Goal: Task Accomplishment & Management: Use online tool/utility

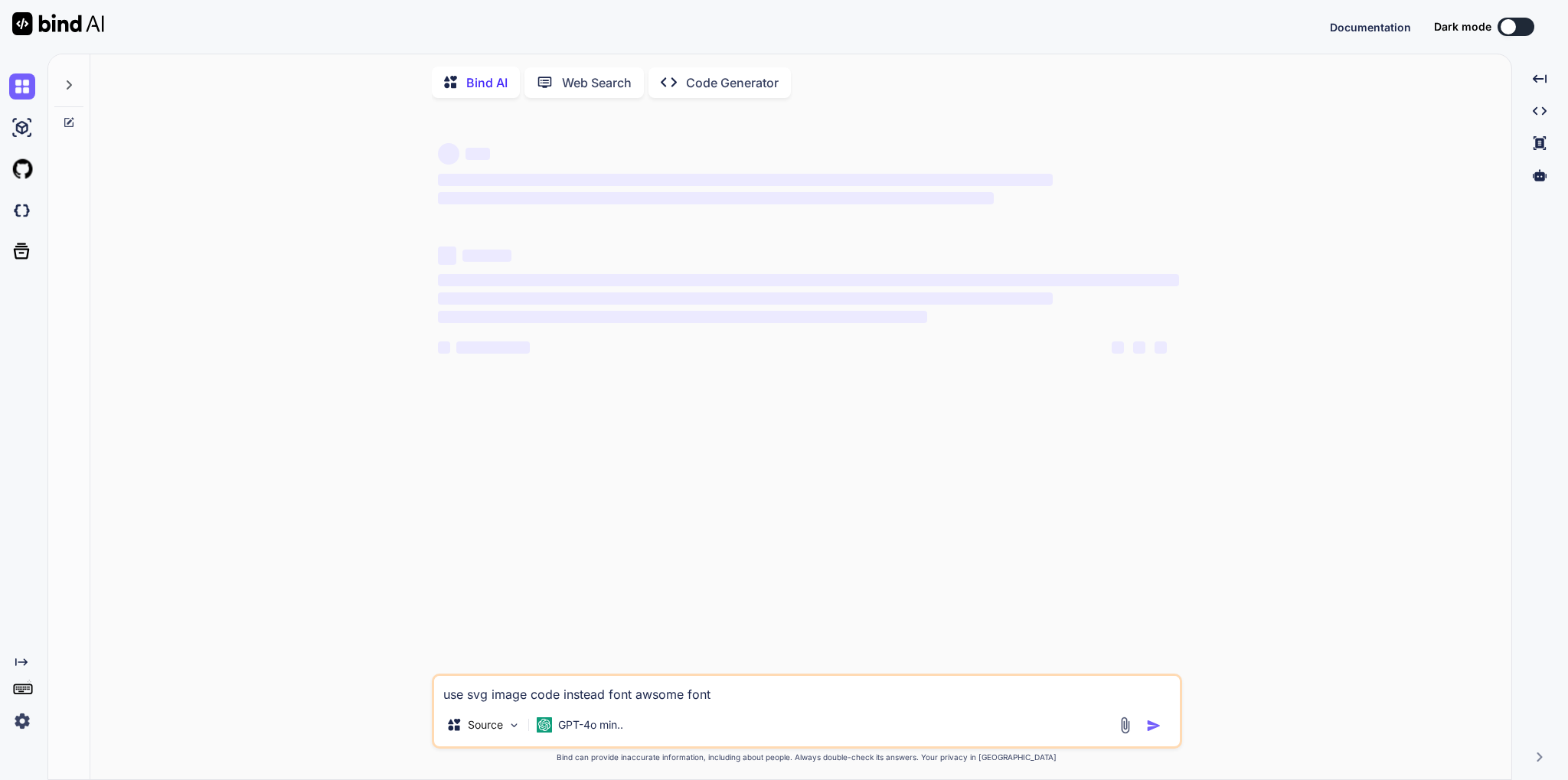
click at [34, 723] on img at bounding box center [22, 721] width 26 height 26
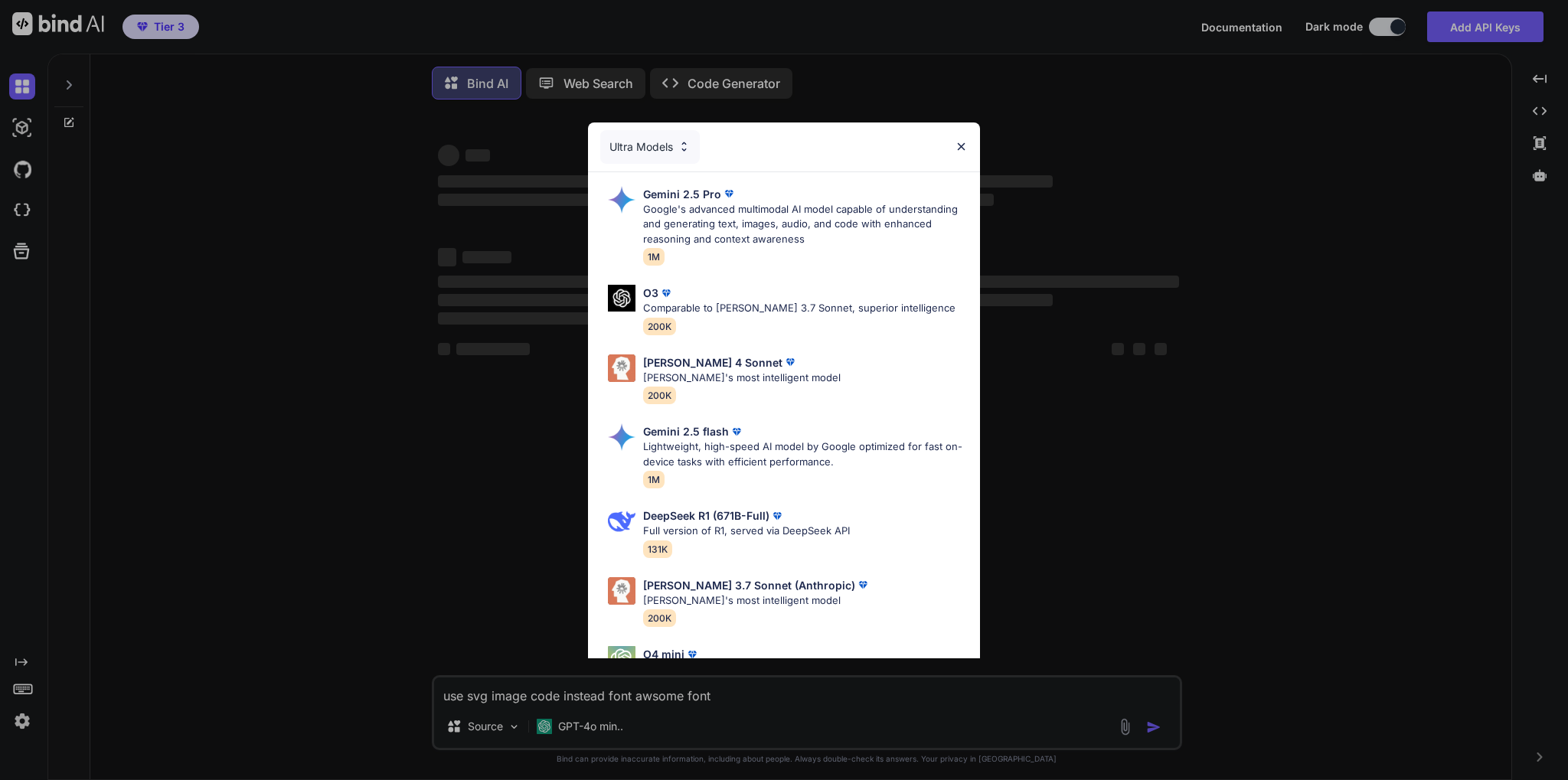
click at [304, 506] on div "Ultra Models Gemini 2.5 Pro Google's advanced multimodal AI model capable of un…" at bounding box center [784, 390] width 1568 height 780
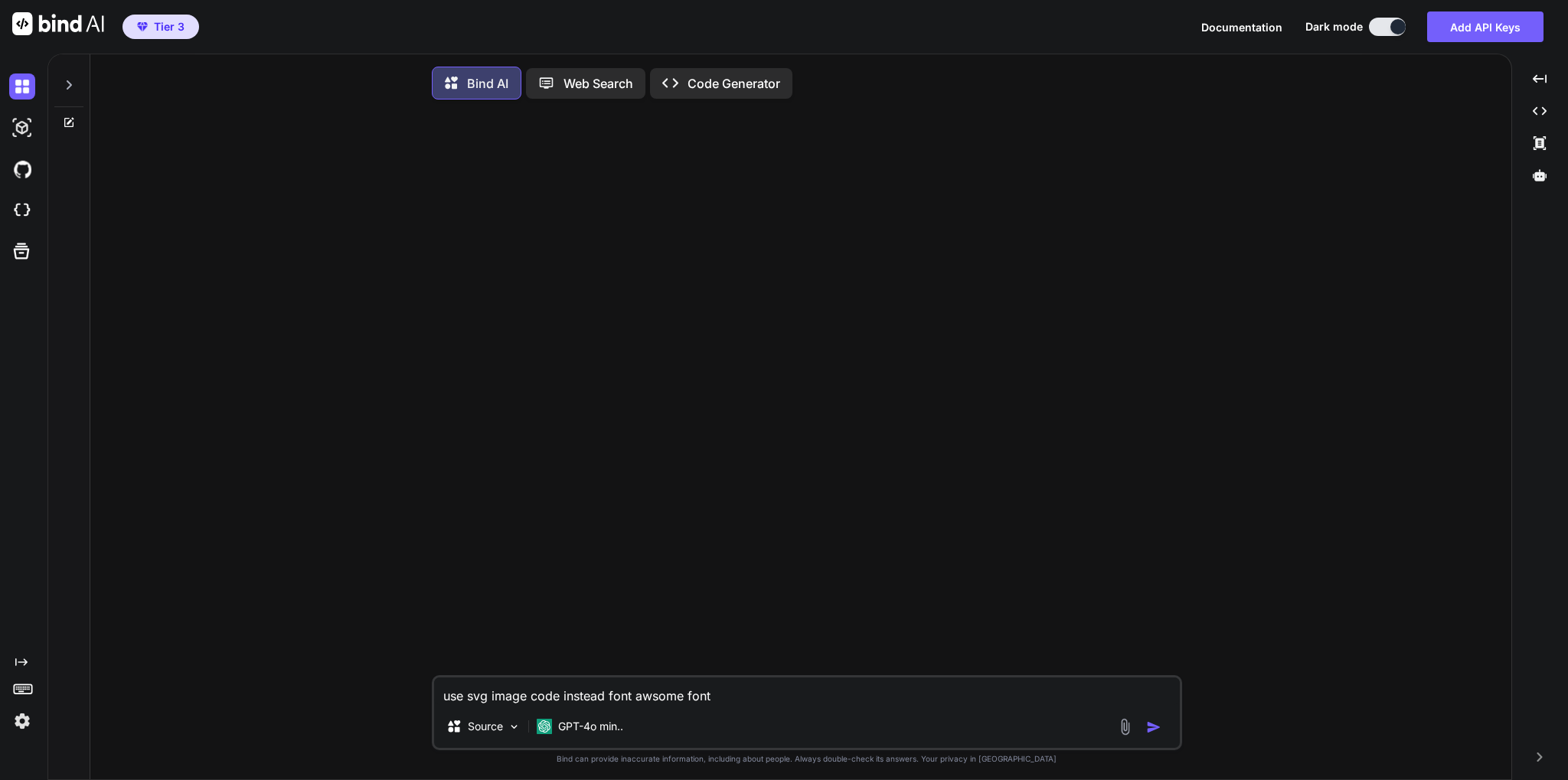
type textarea "x"
click at [22, 724] on img at bounding box center [22, 721] width 26 height 26
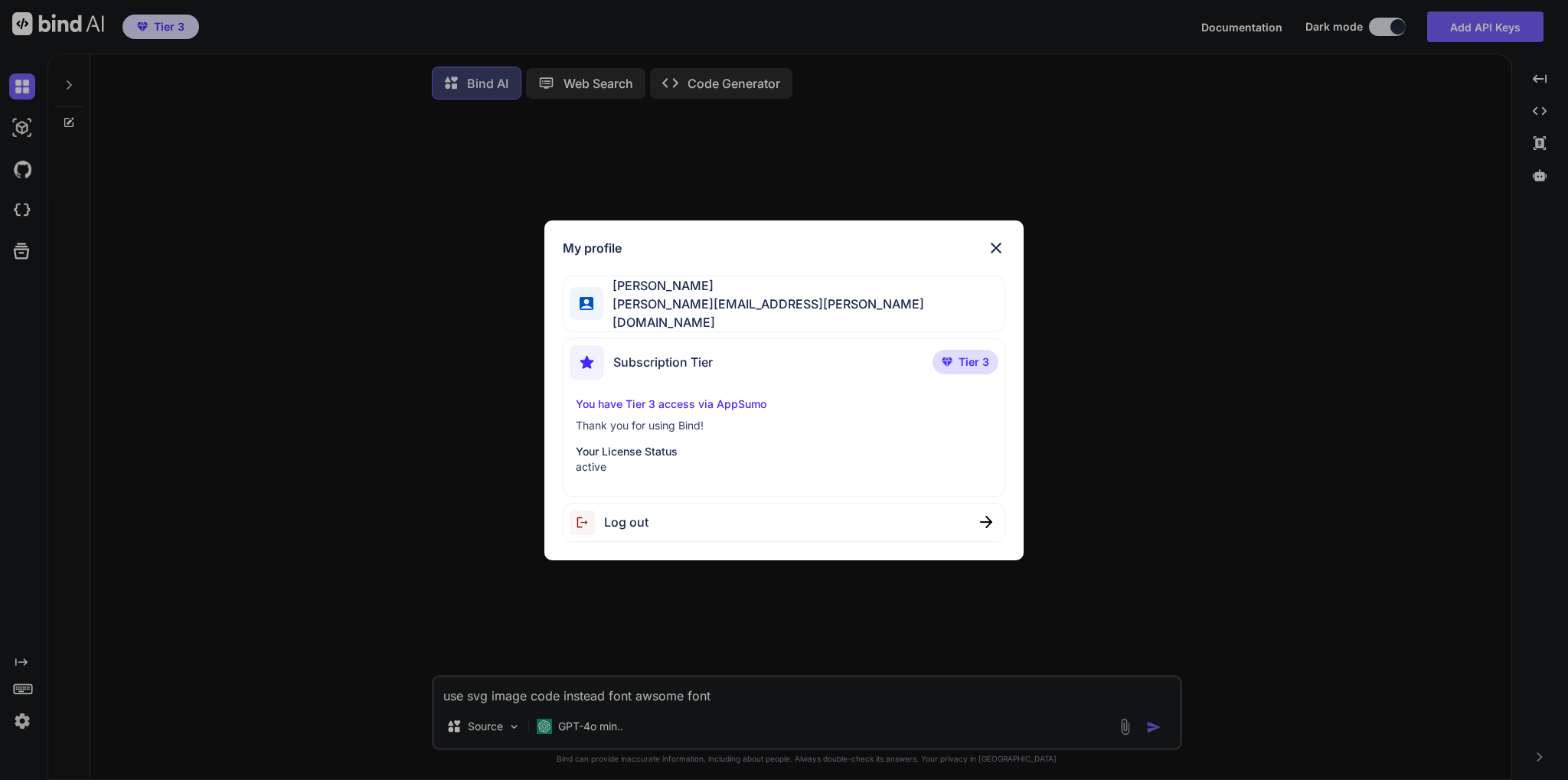
click at [323, 617] on div "My profile Nagesh Vemula nagesh@vemula.org Subscription Tier Tier 3 You have Ti…" at bounding box center [784, 390] width 1568 height 780
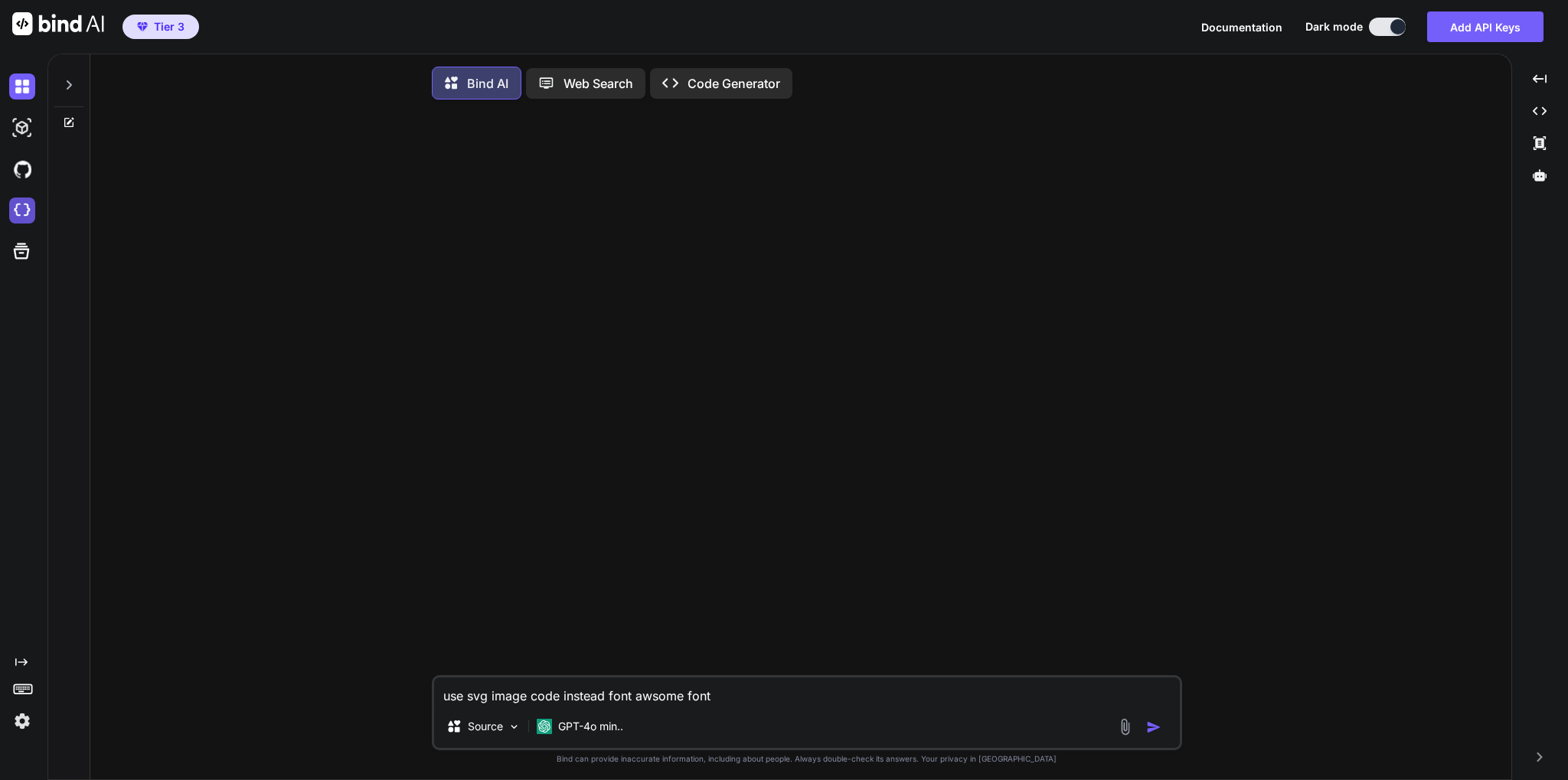
click at [25, 217] on img at bounding box center [22, 210] width 26 height 26
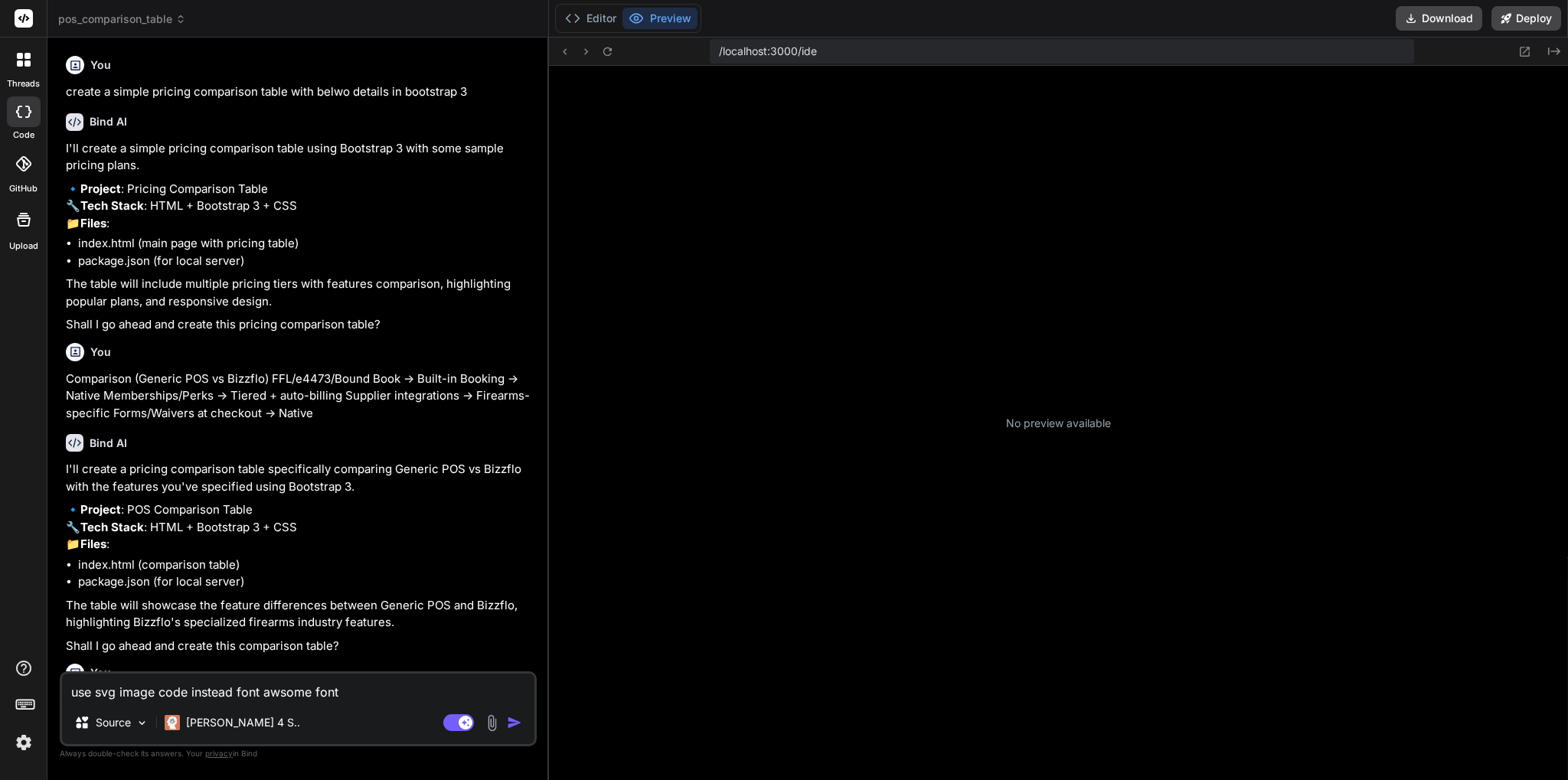
type textarea "x"
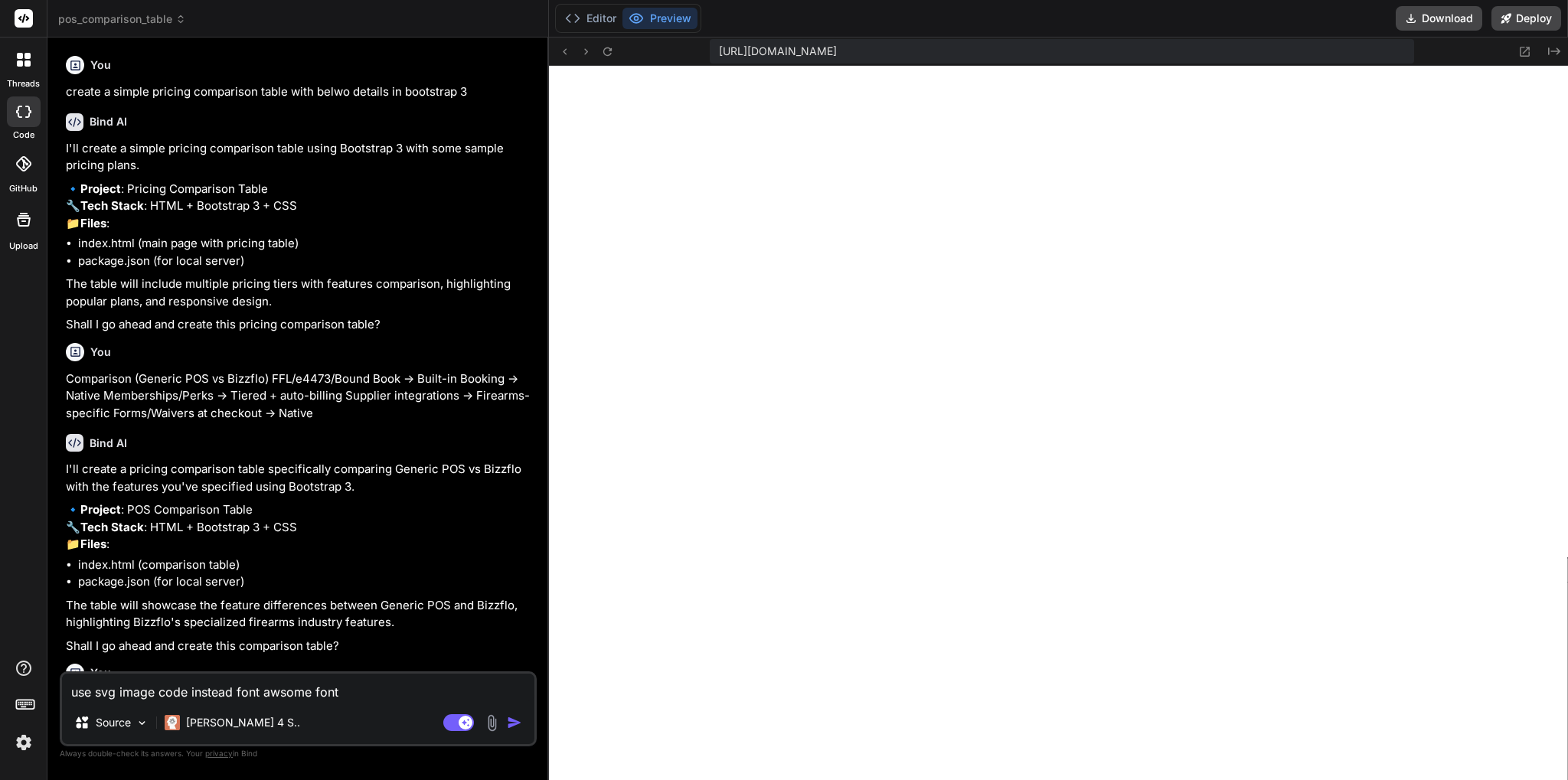
scroll to position [436, 0]
click at [81, 16] on span "pos_comparison_table" at bounding box center [121, 18] width 128 height 15
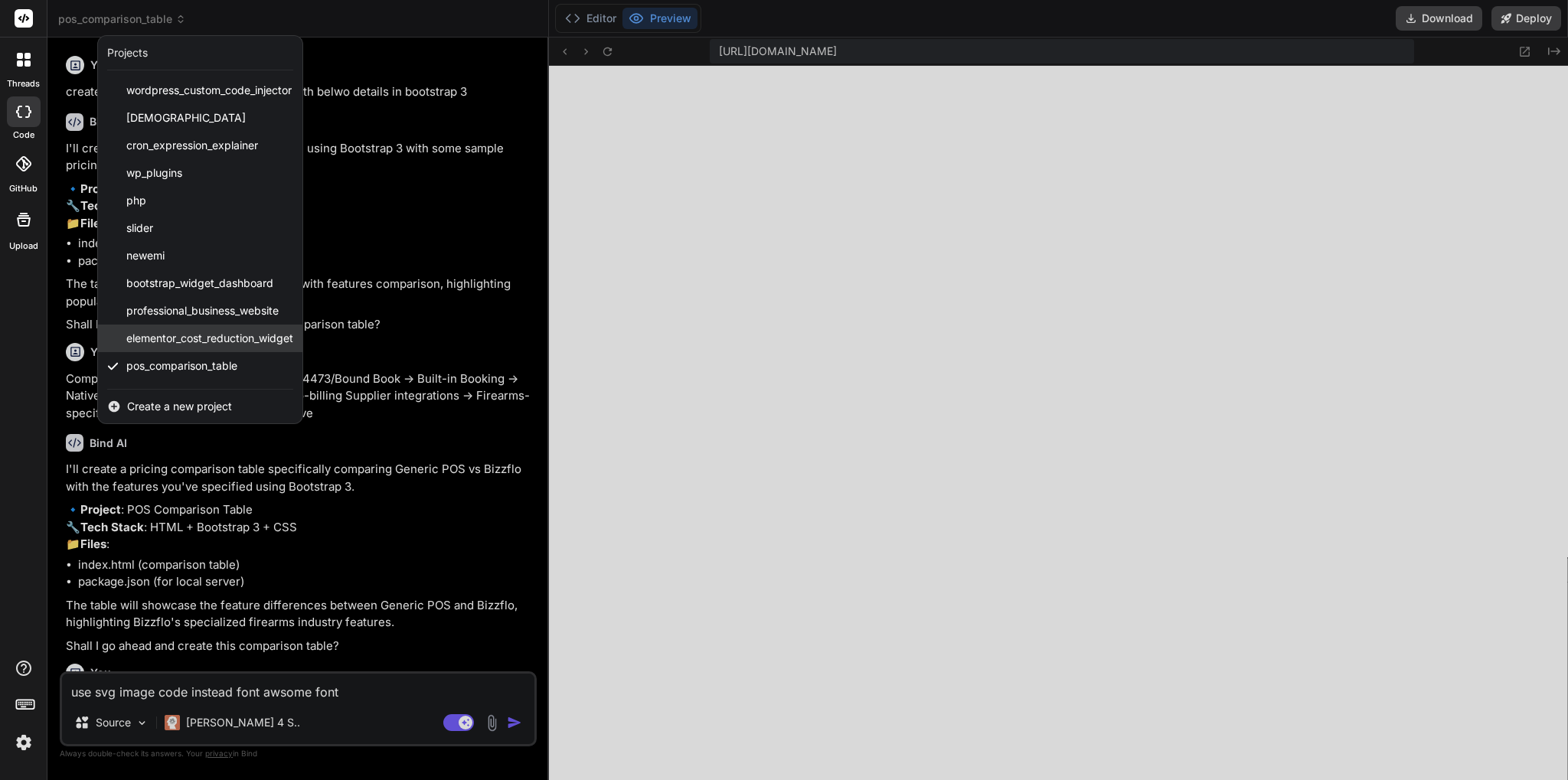
scroll to position [25, 0]
click at [177, 408] on span "Create a new project" at bounding box center [179, 406] width 105 height 15
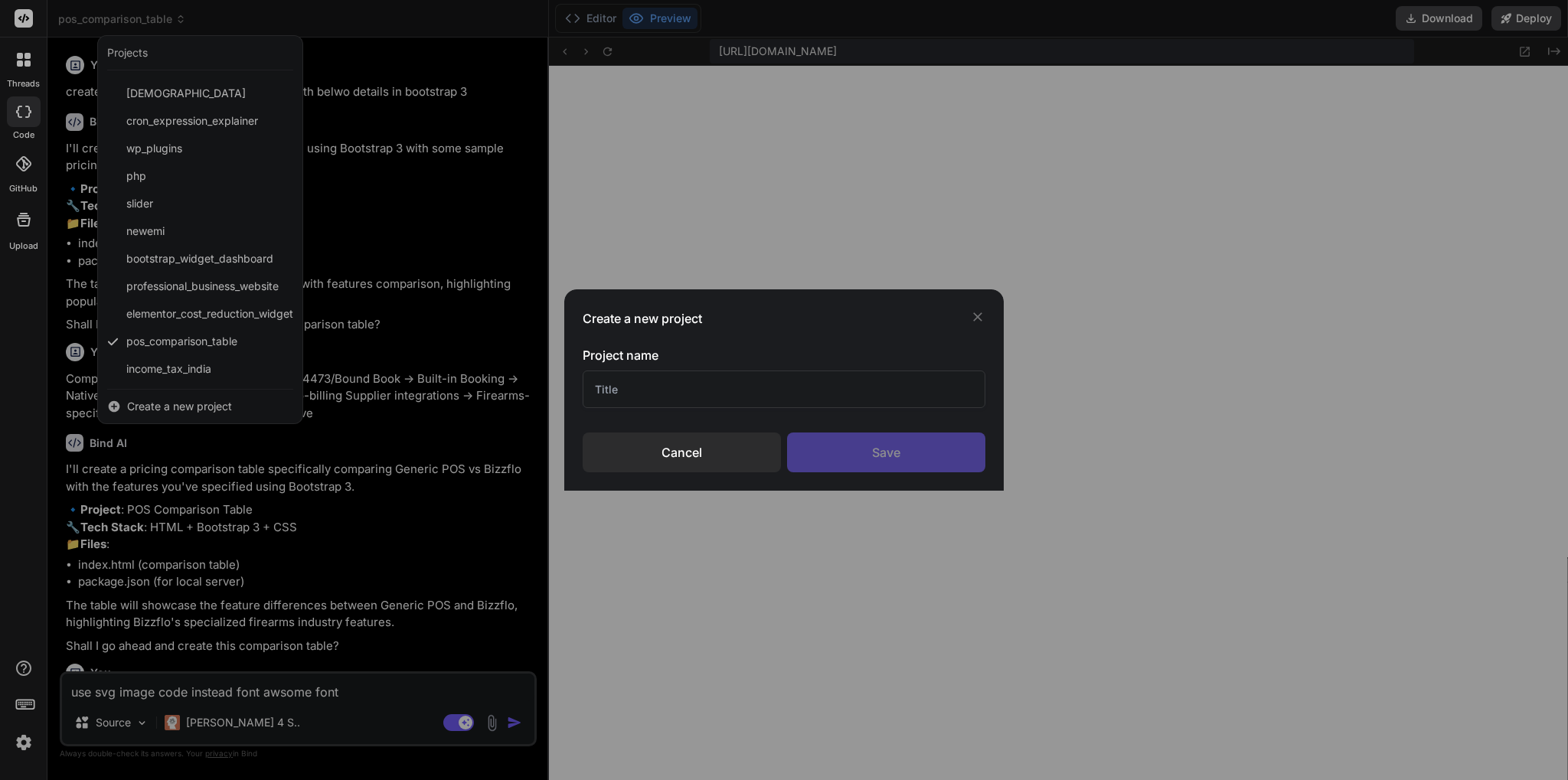
click at [798, 391] on input "text" at bounding box center [784, 388] width 402 height 38
type input "Web page"
click at [900, 445] on div "Save" at bounding box center [886, 453] width 198 height 40
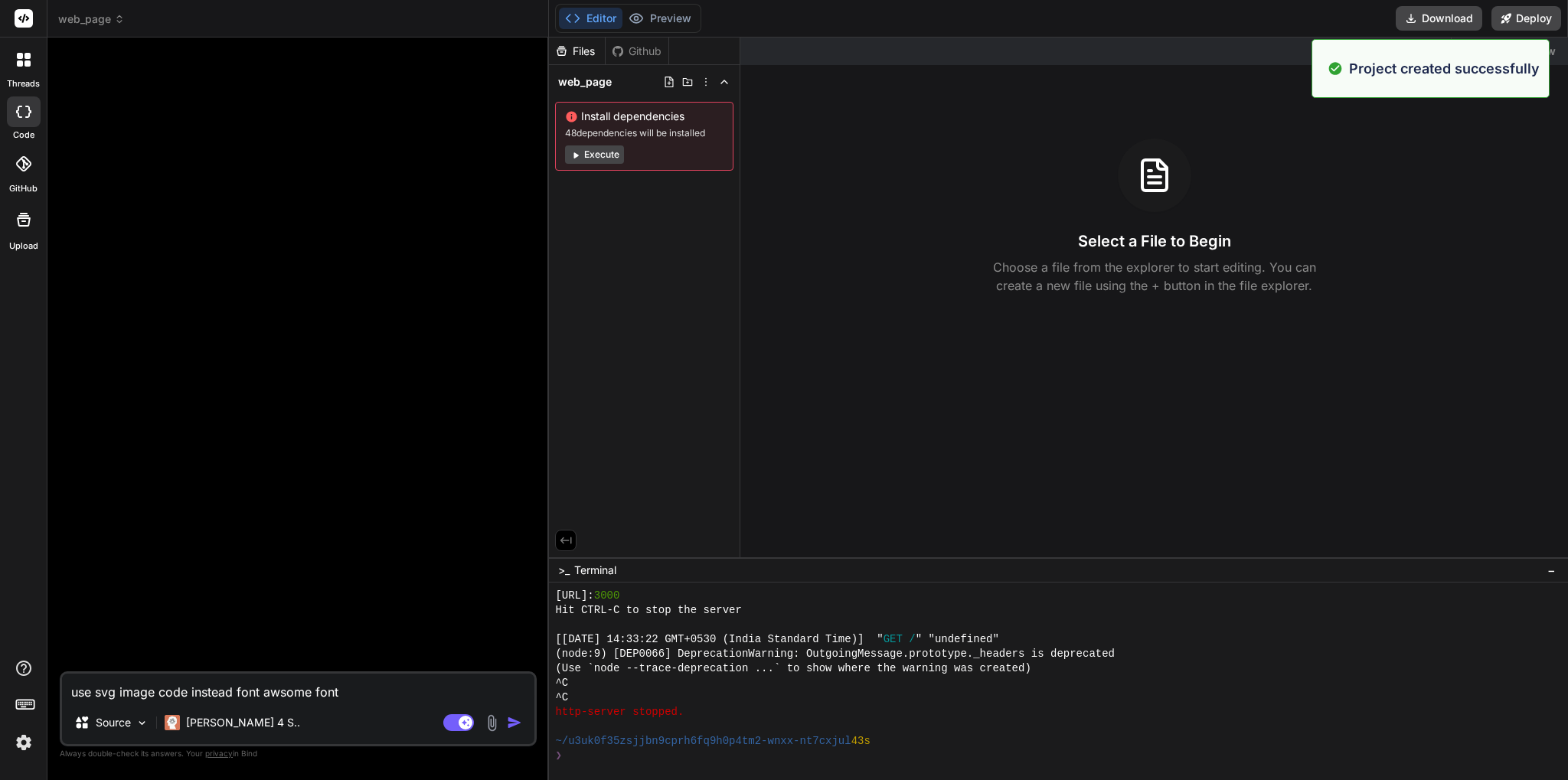
type textarea "x"
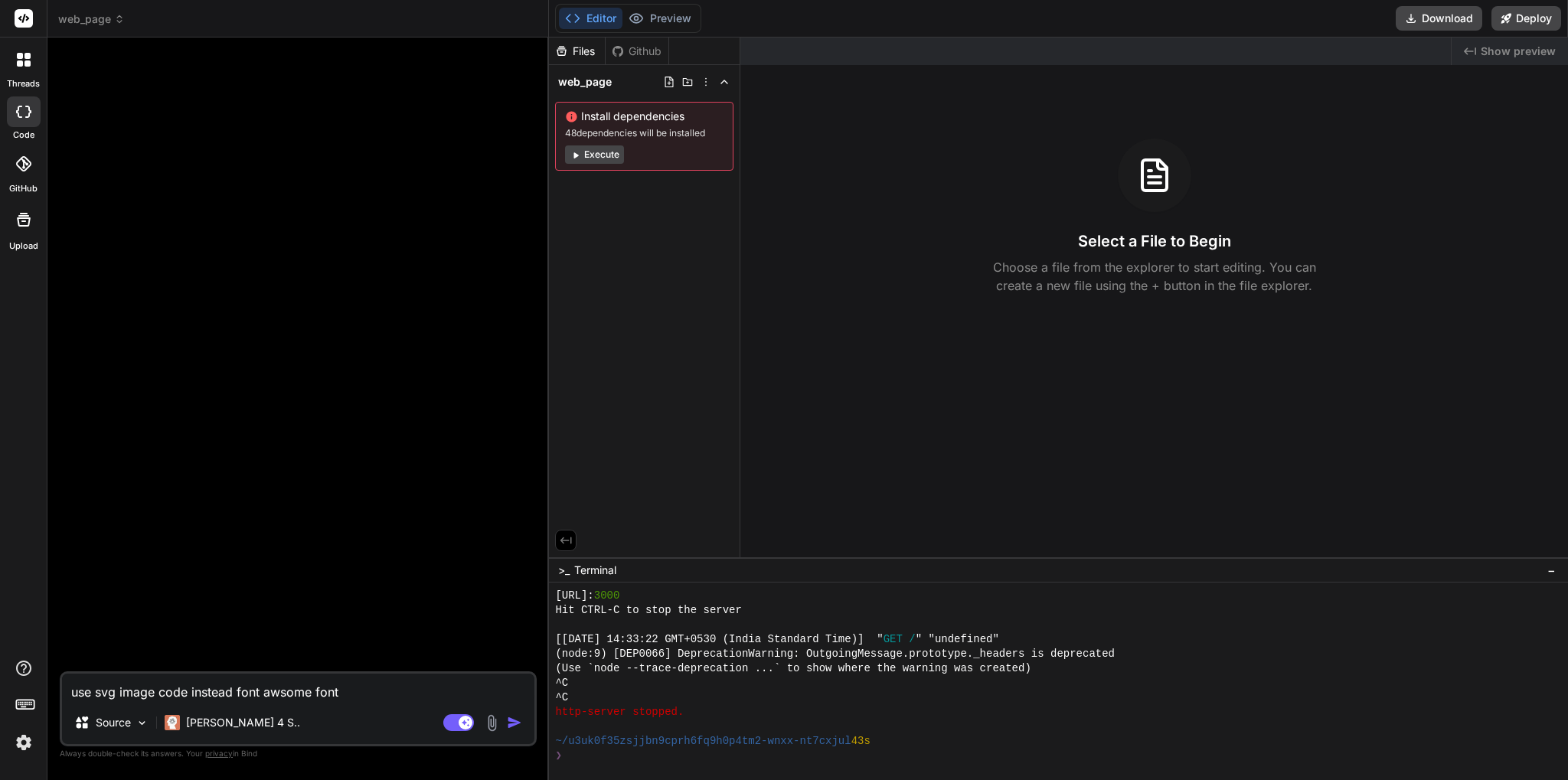
scroll to position [509, 0]
drag, startPoint x: 398, startPoint y: 697, endPoint x: 0, endPoint y: 625, distance: 404.5
click at [62, 673] on textarea "use svg image code instead font awsome font" at bounding box center [298, 687] width 472 height 27
type textarea "c"
type textarea "x"
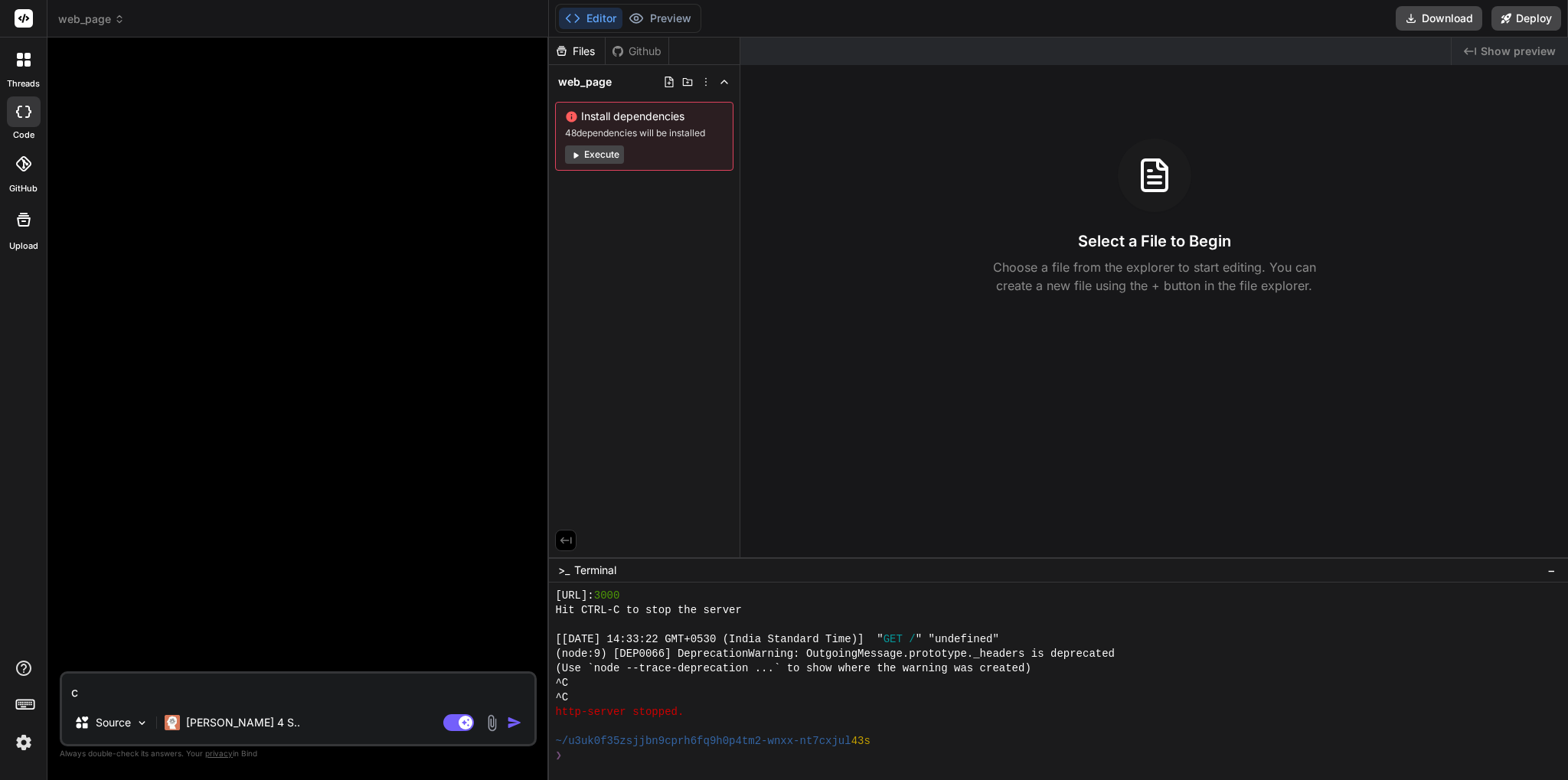
type textarea "cr"
type textarea "x"
type textarea "cre"
type textarea "x"
type textarea "crea"
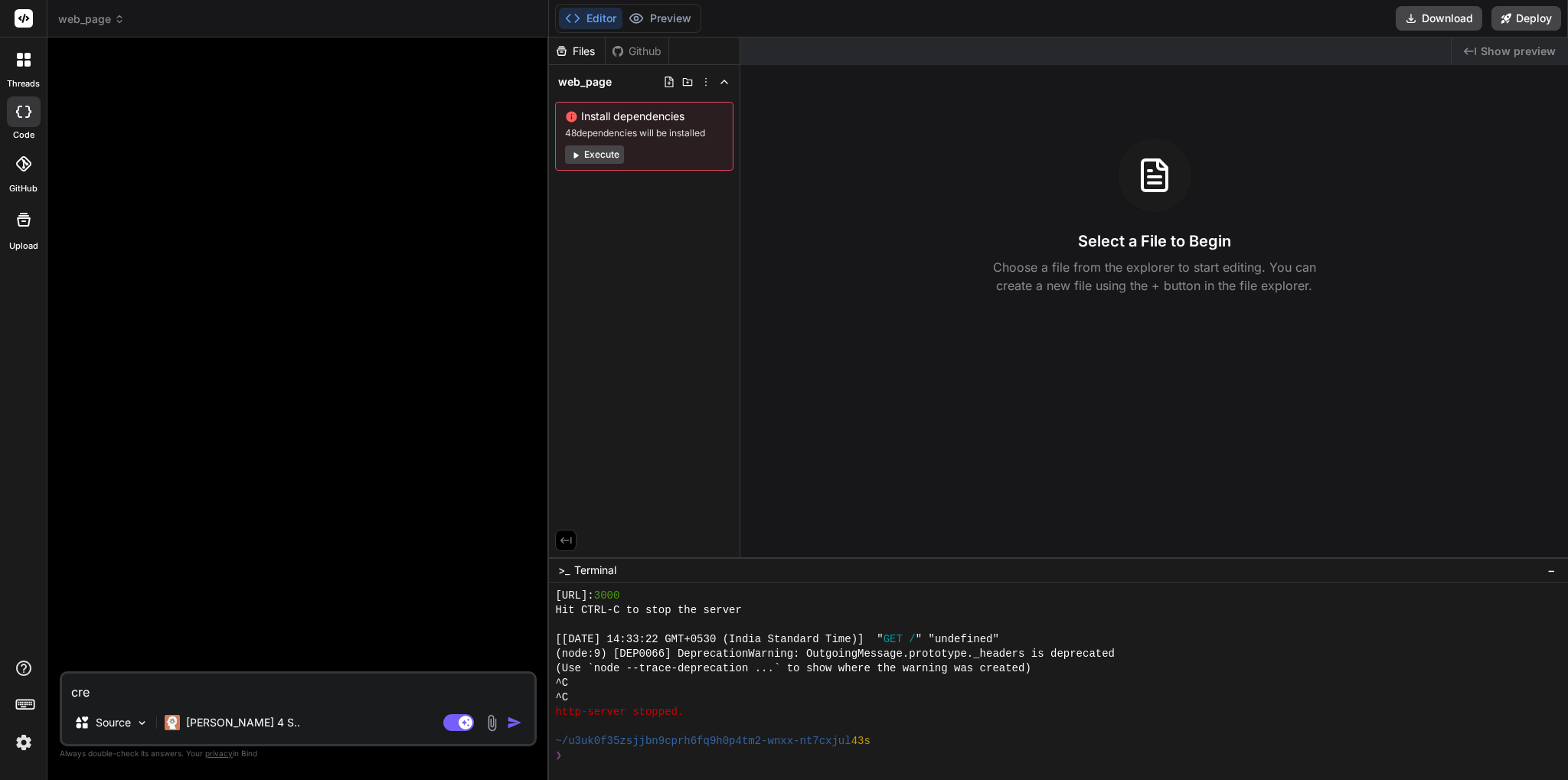
type textarea "x"
type textarea "creat"
type textarea "x"
type textarea "create"
type textarea "x"
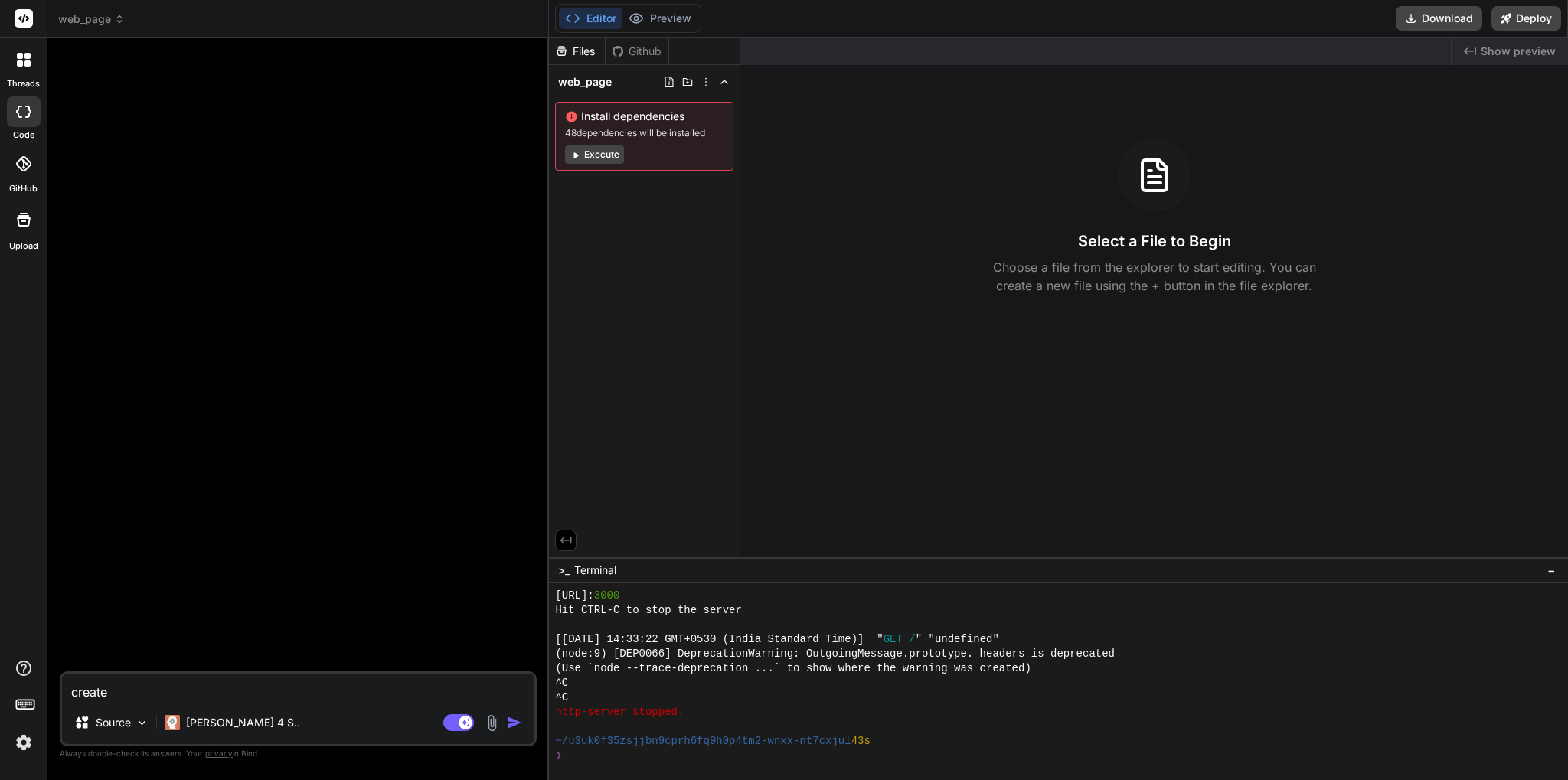
type textarea "create"
type textarea "x"
type textarea "create a"
type textarea "x"
type textarea "create a"
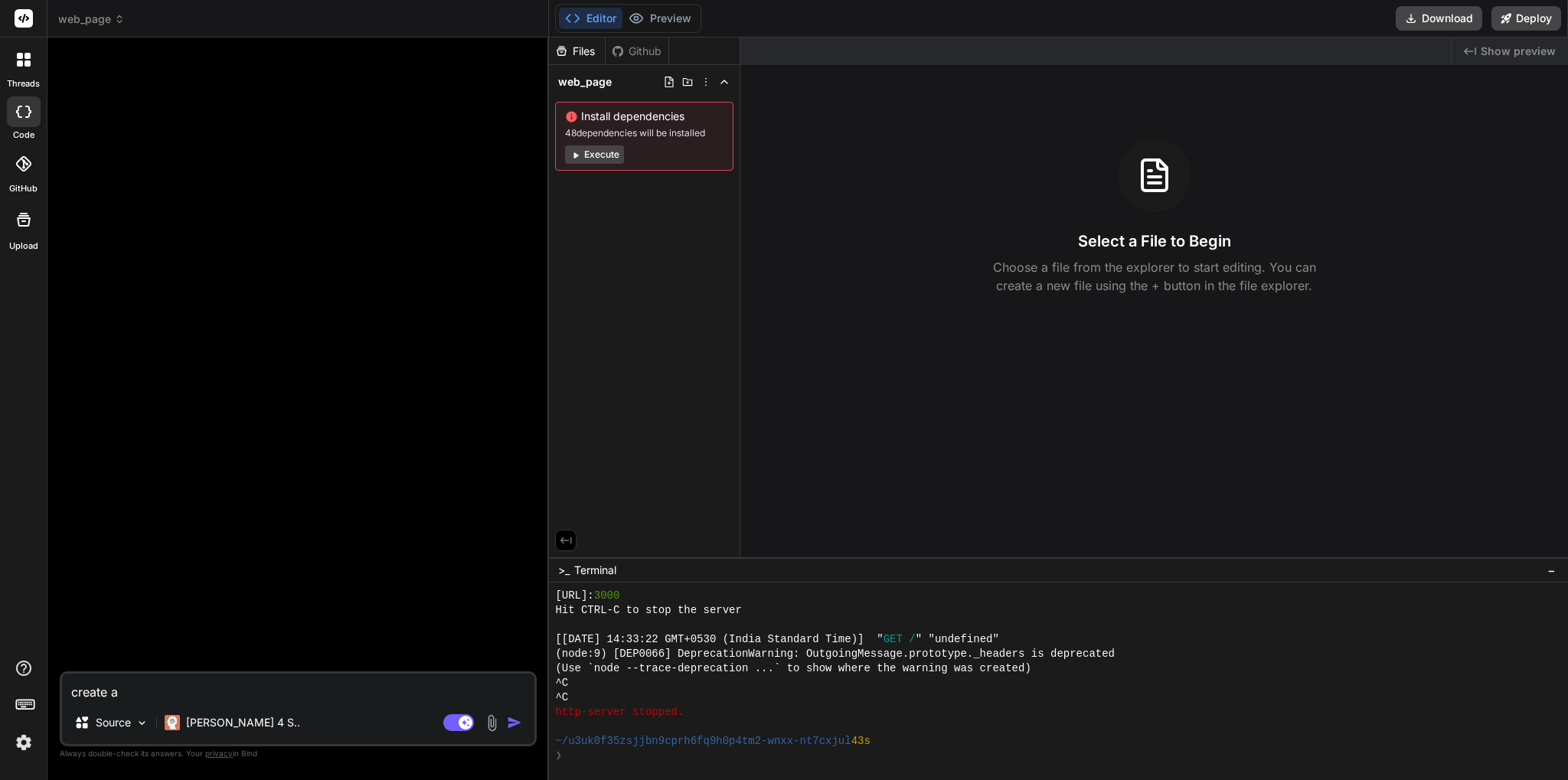
type textarea "x"
type textarea "create a w"
type textarea "x"
type textarea "create a we"
type textarea "x"
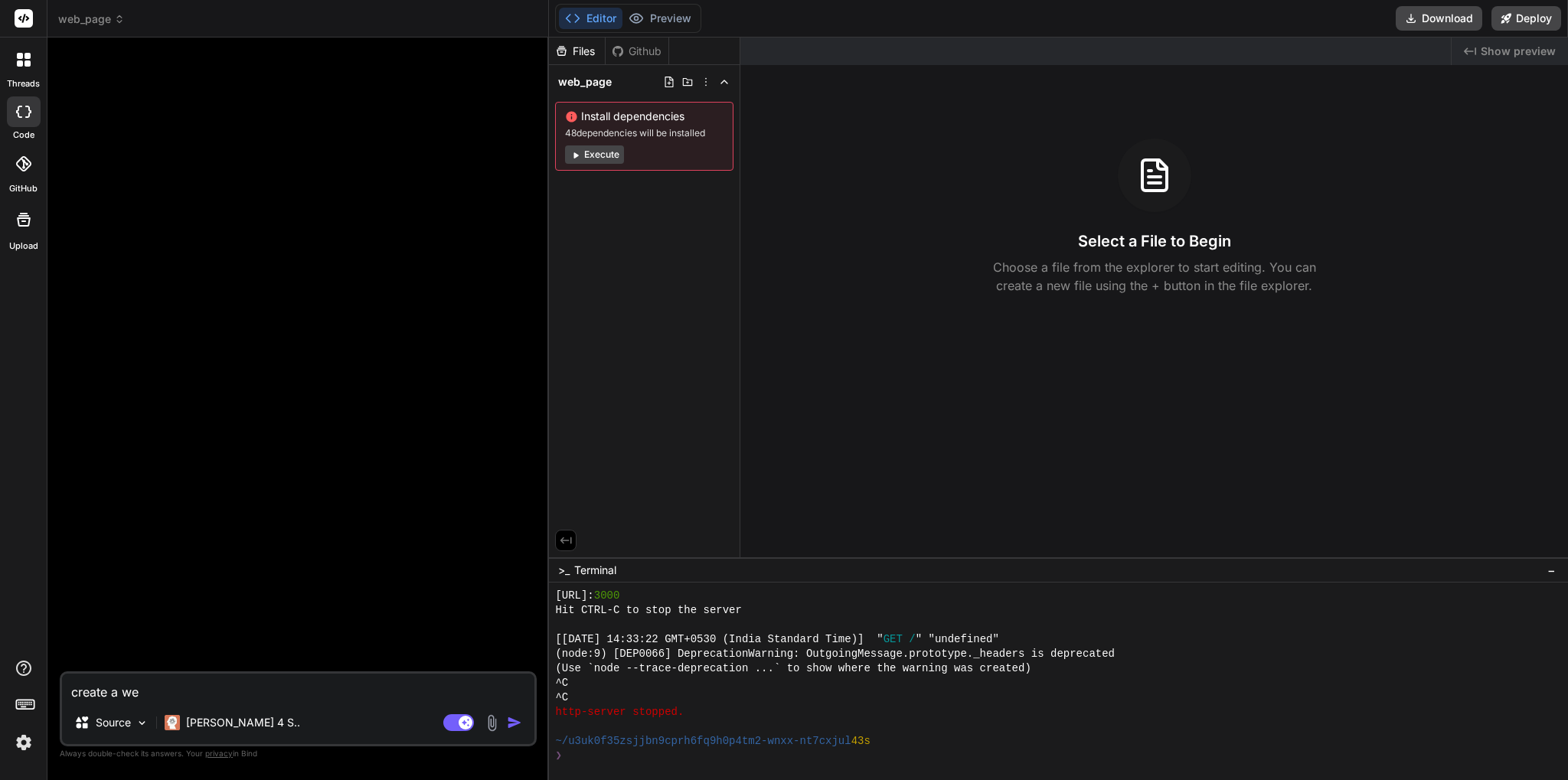
type textarea "create a web"
type textarea "x"
type textarea "create a webp"
type textarea "x"
type textarea "create a webpa"
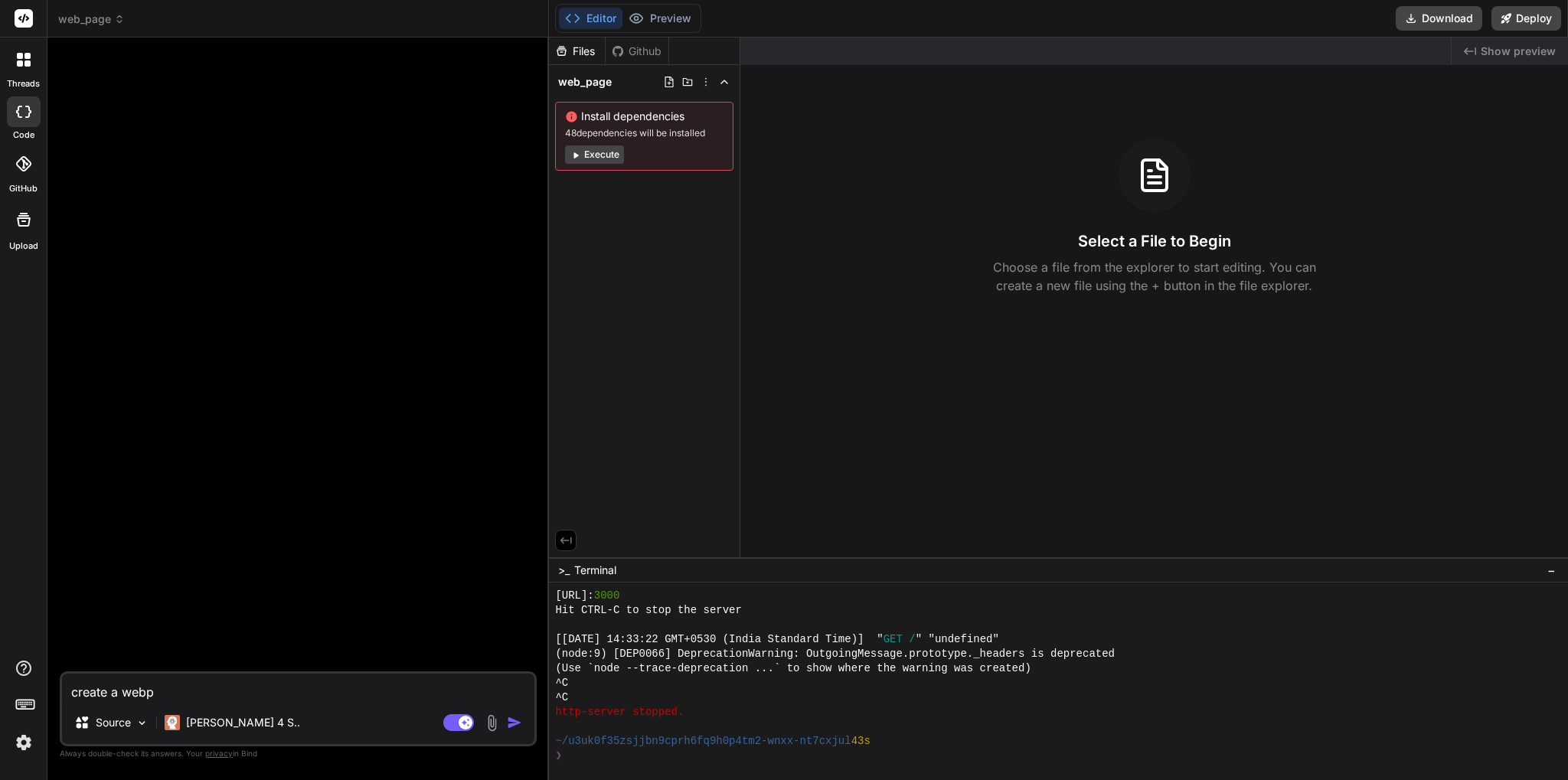
type textarea "x"
type textarea "create a webpag"
type textarea "x"
type textarea "create a webpage"
type textarea "x"
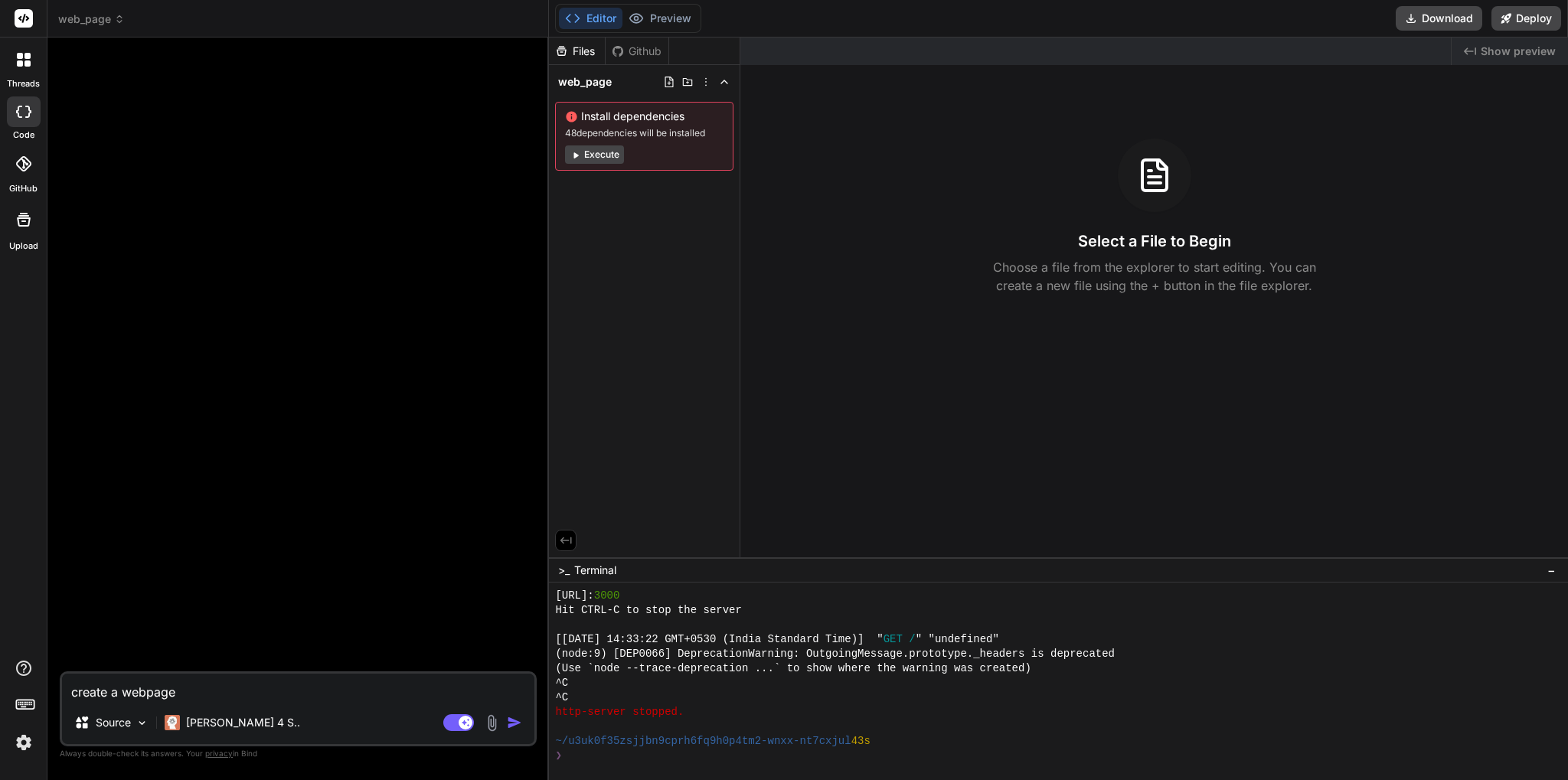
type textarea "create a webpage"
type textarea "x"
type textarea "create a webpage u"
type textarea "x"
type textarea "create a webpage us"
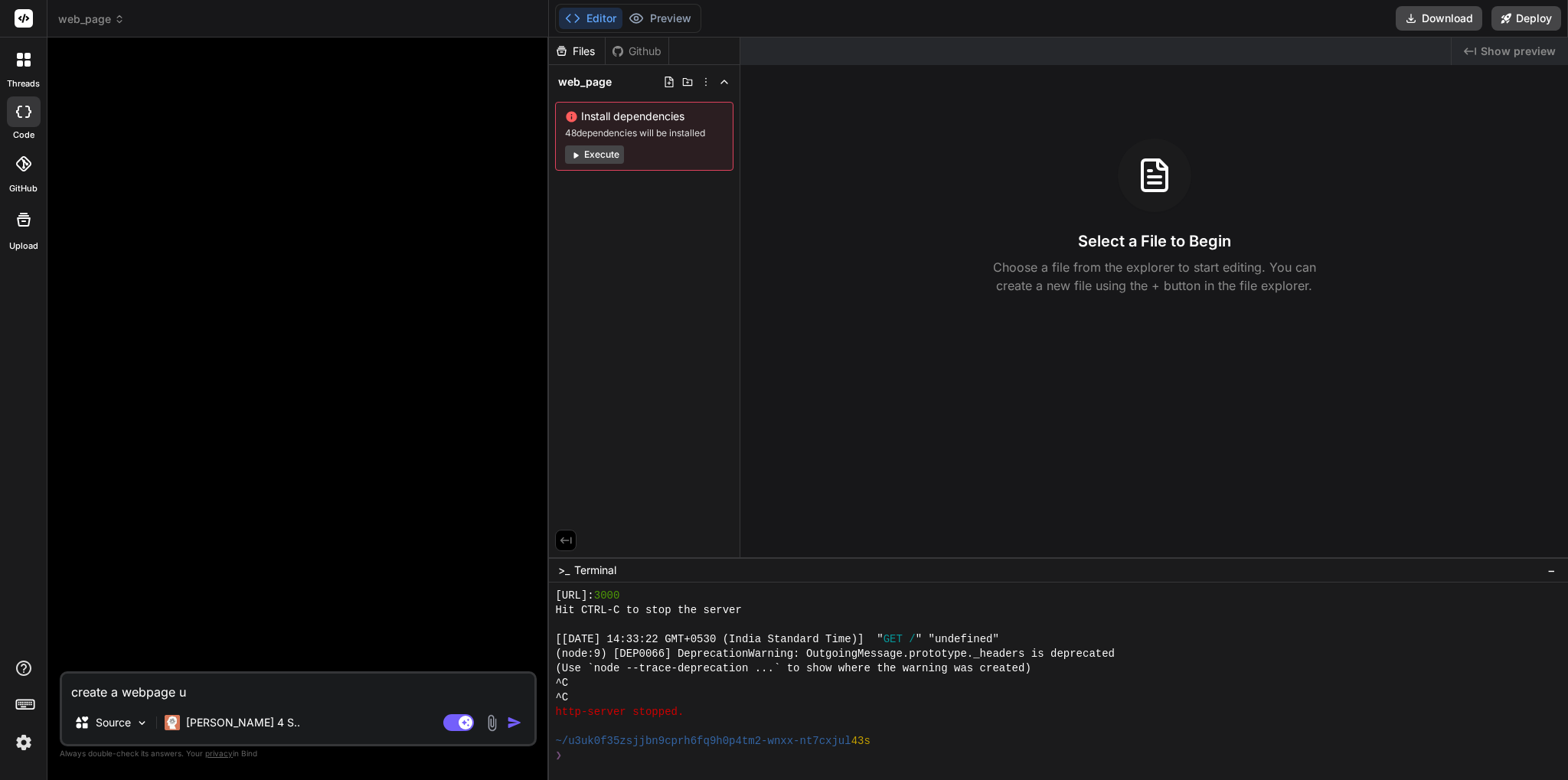
type textarea "x"
type textarea "create a webpage usi"
type textarea "x"
type textarea "create a webpage usin"
type textarea "x"
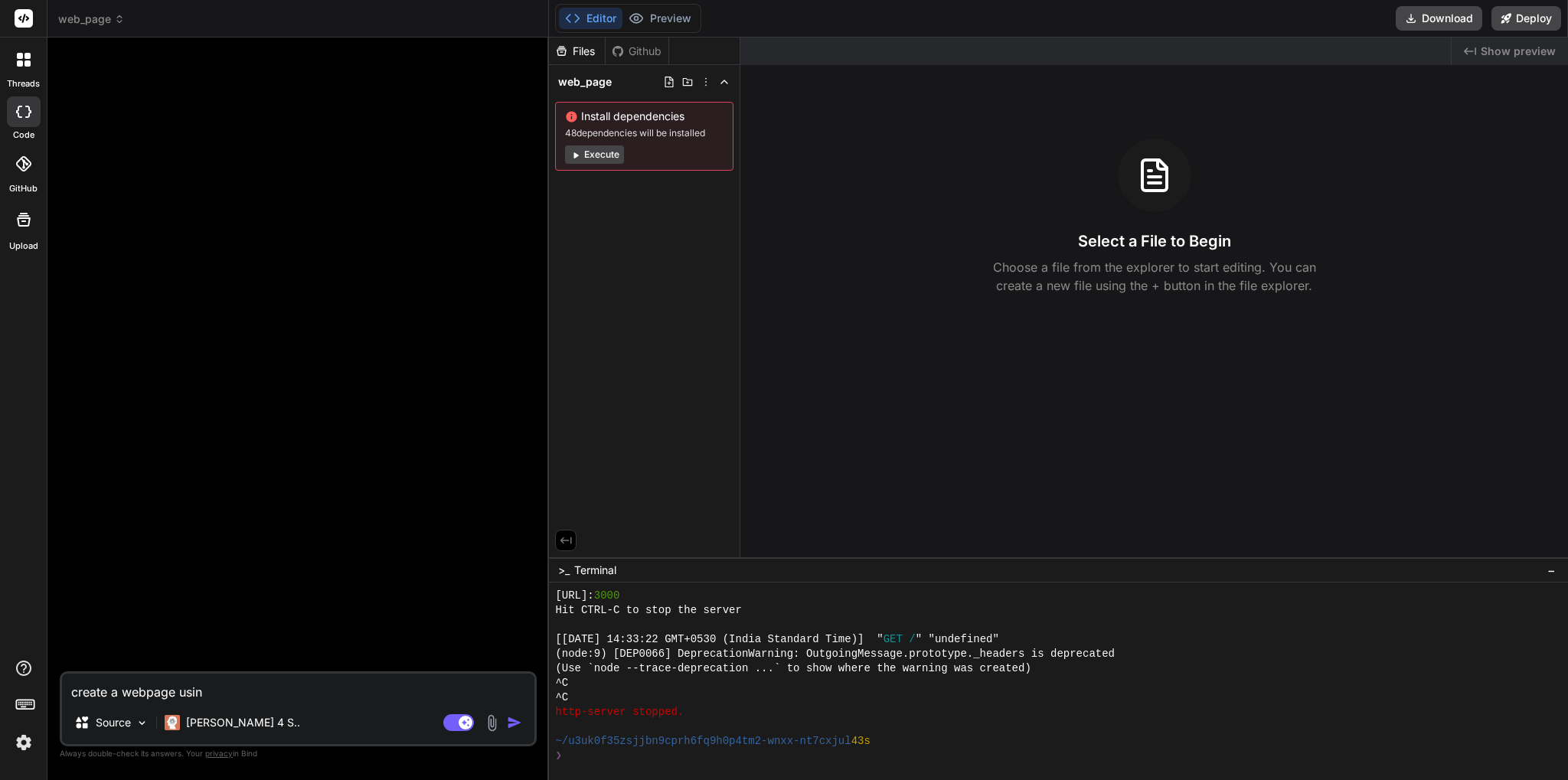
type textarea "create a webpage using"
type textarea "x"
type textarea "create a webpage using"
type textarea "x"
type textarea "create a webpage using b"
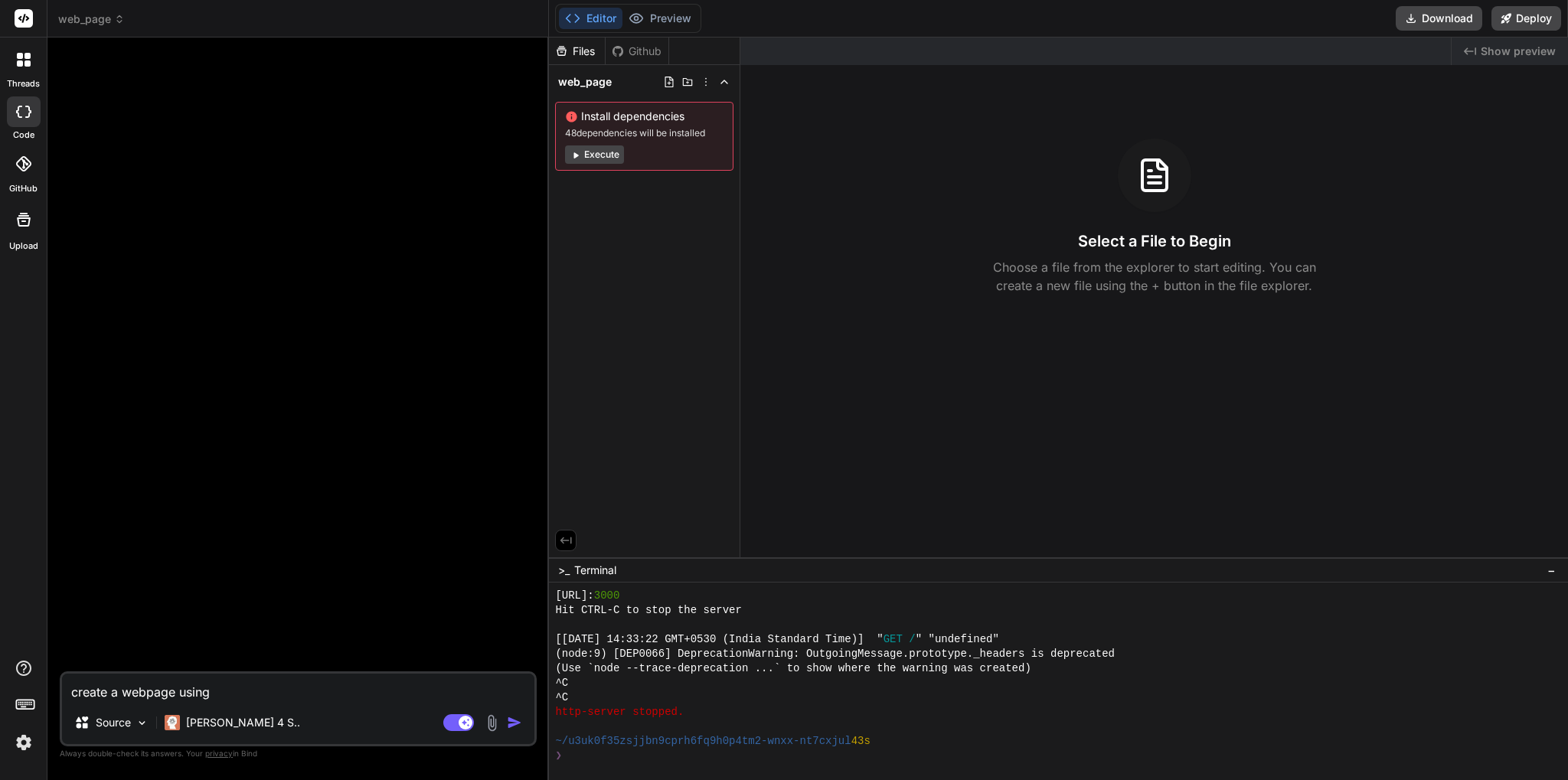
type textarea "x"
type textarea "create a webpage using be"
type textarea "x"
type textarea "create a webpage using bew"
type textarea "x"
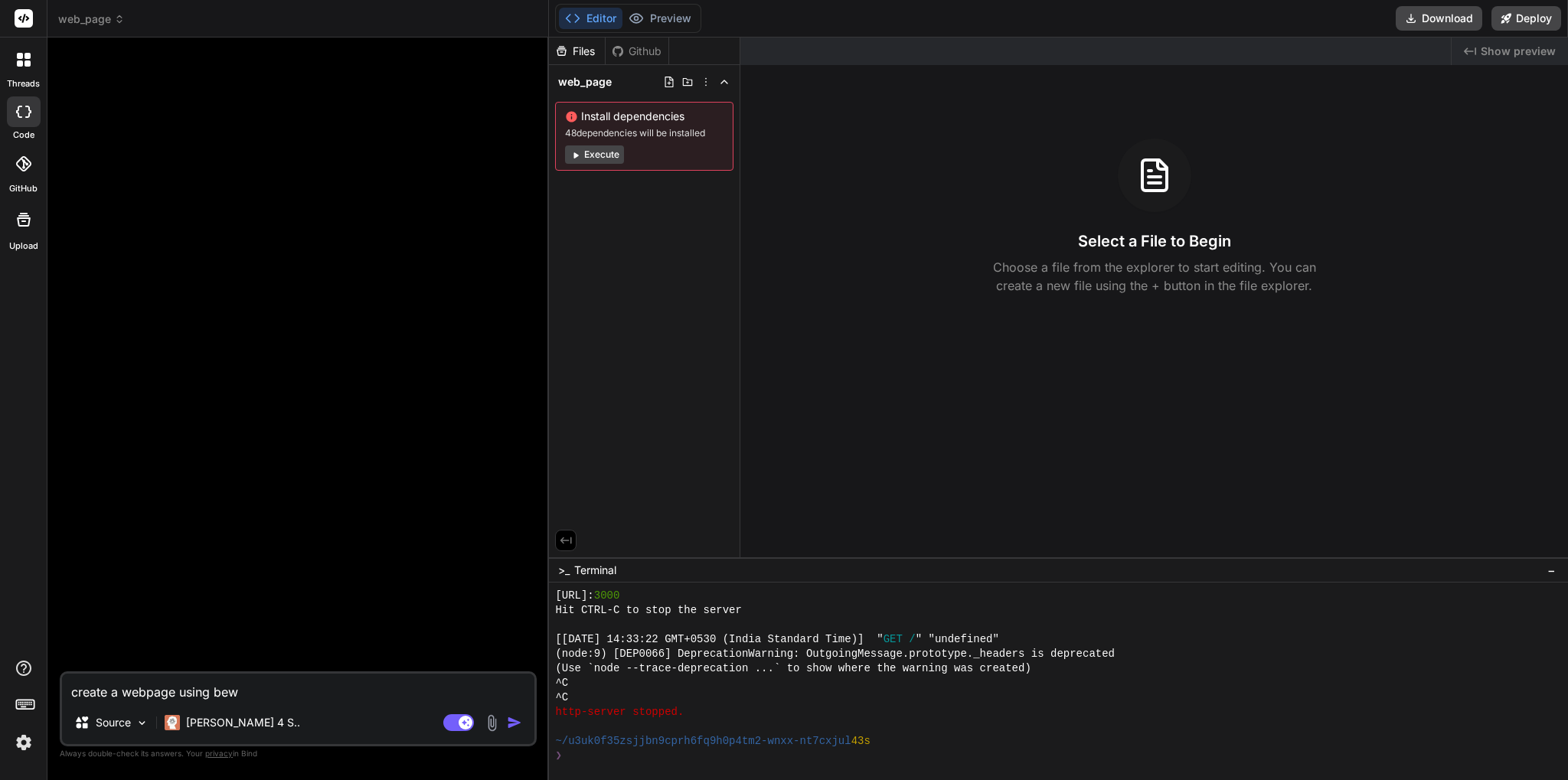
type textarea "create a webpage using be"
type textarea "x"
type textarea "create a webpage using bel"
type textarea "x"
type textarea "create a webpage using belo"
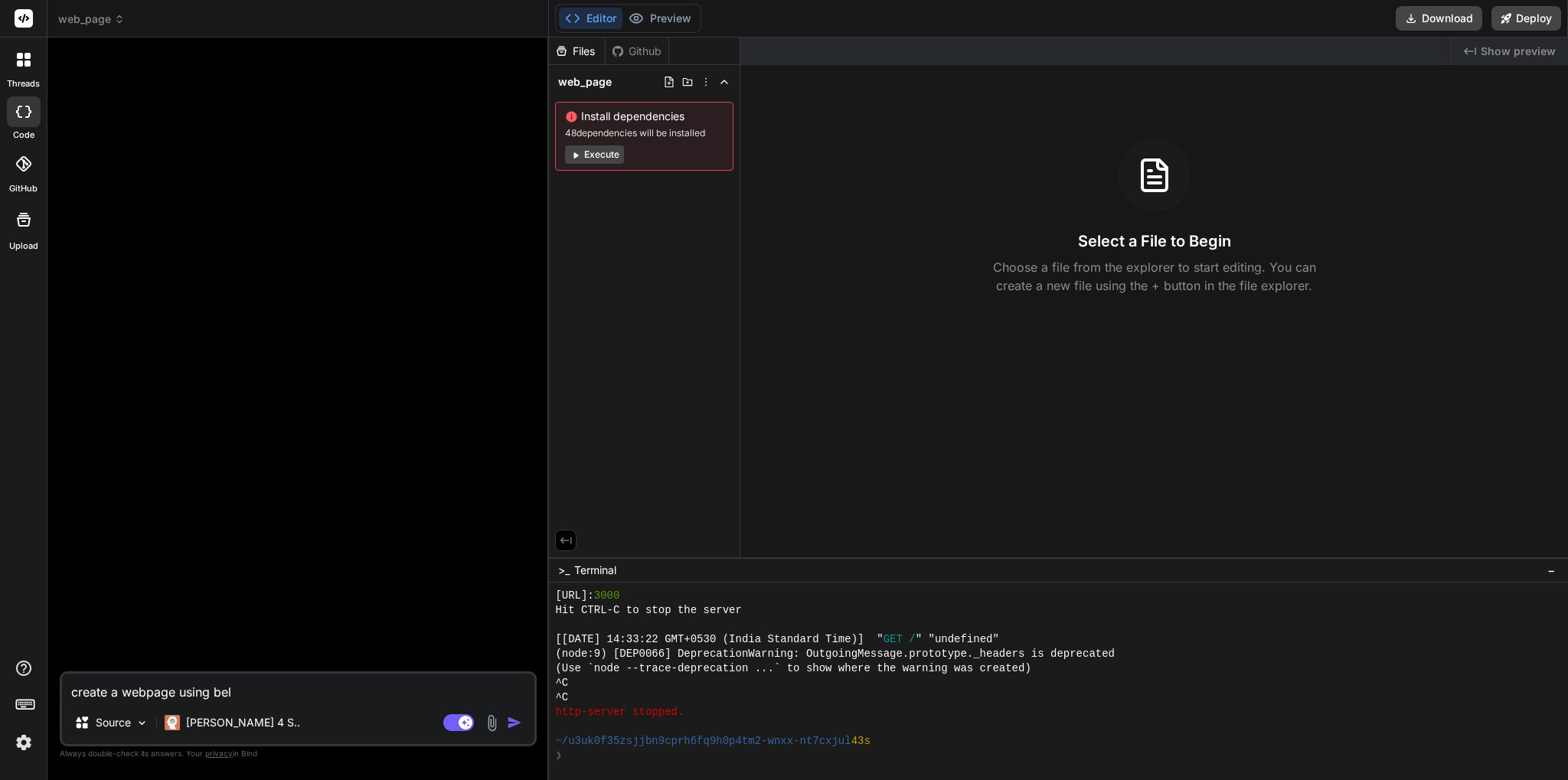
type textarea "x"
type textarea "create a webpage using below"
type textarea "x"
type textarea "create a webpage using below"
type textarea "x"
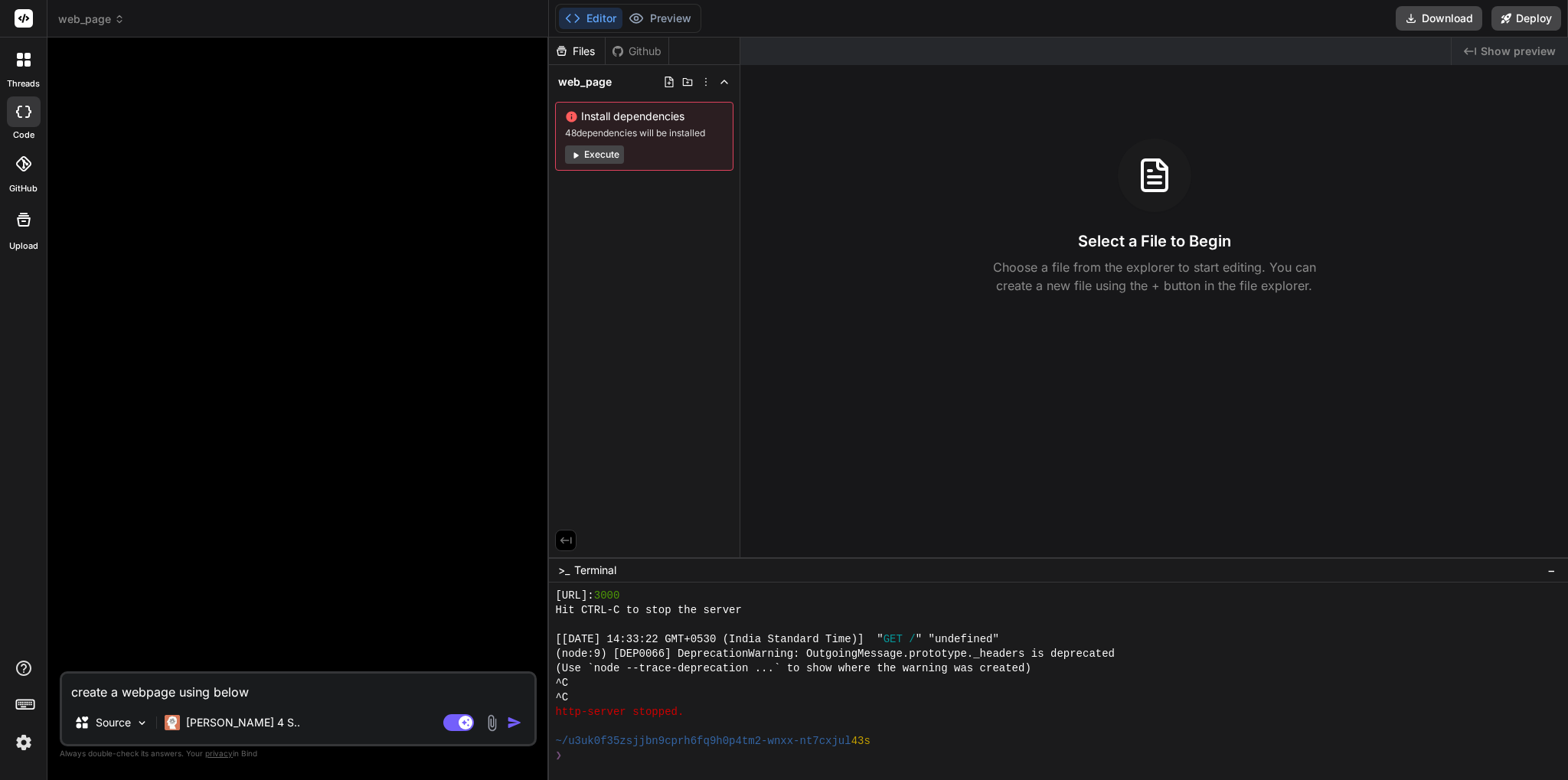
type textarea "create a webpage using below r"
type textarea "x"
type textarea "create a webpage using below re"
type textarea "x"
type textarea "create a webpage using below req"
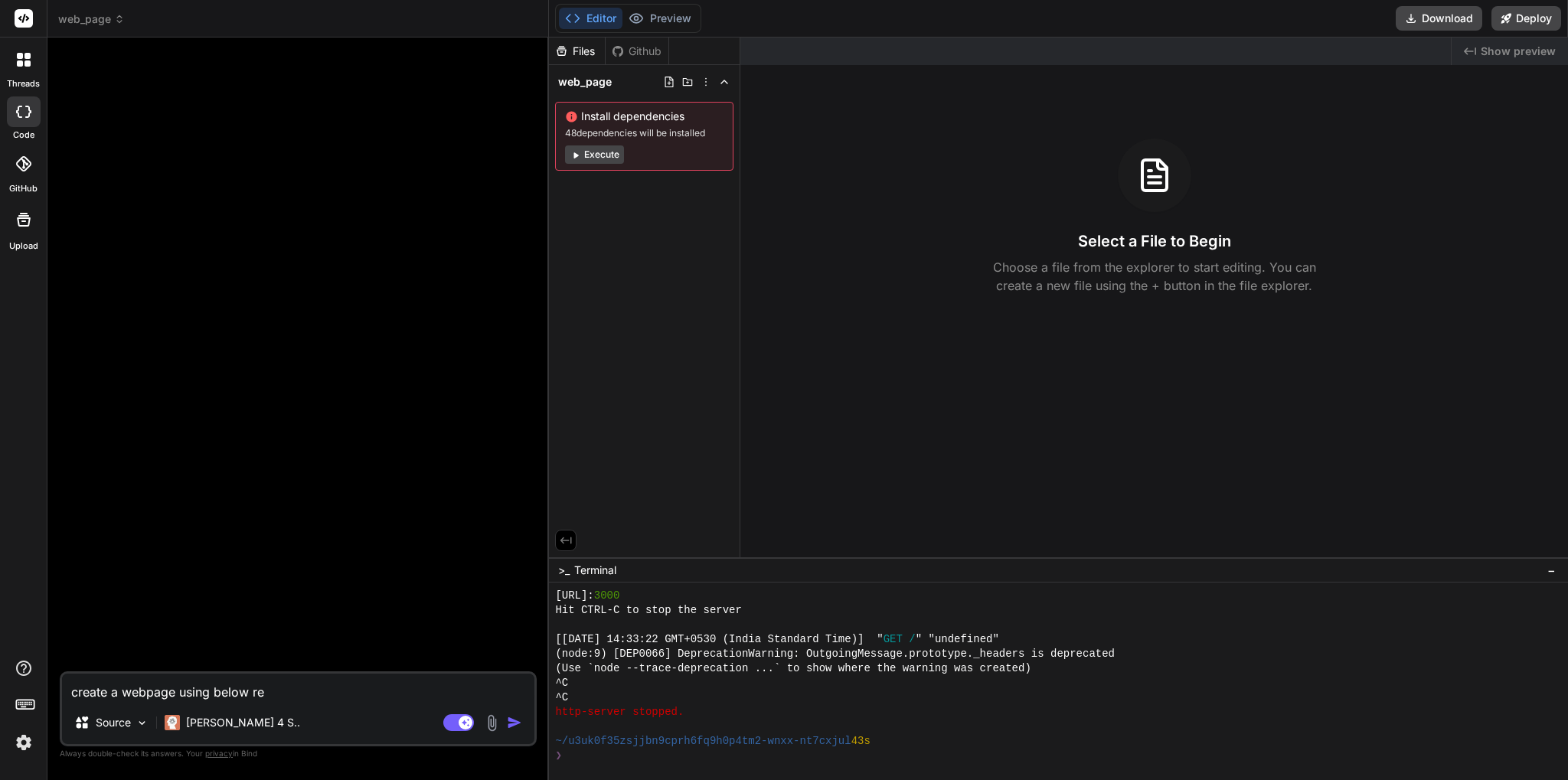
type textarea "x"
type textarea "create a webpage using below requ"
type textarea "x"
type textarea "create a webpage using below requi"
type textarea "x"
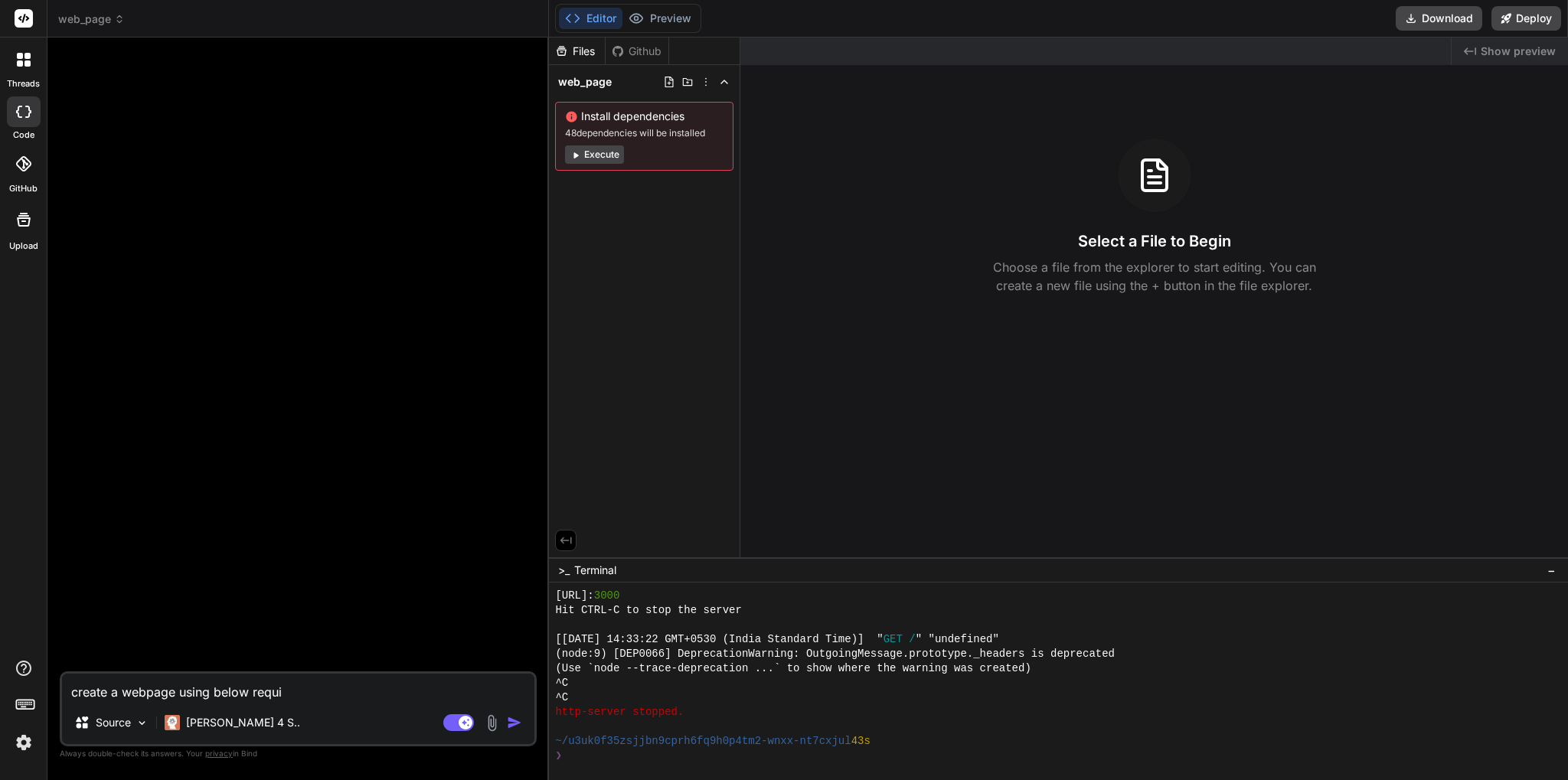
type textarea "create a webpage using below requir"
type textarea "x"
type textarea "create a webpage using below require"
type textarea "x"
type textarea "create a webpage using below requirem"
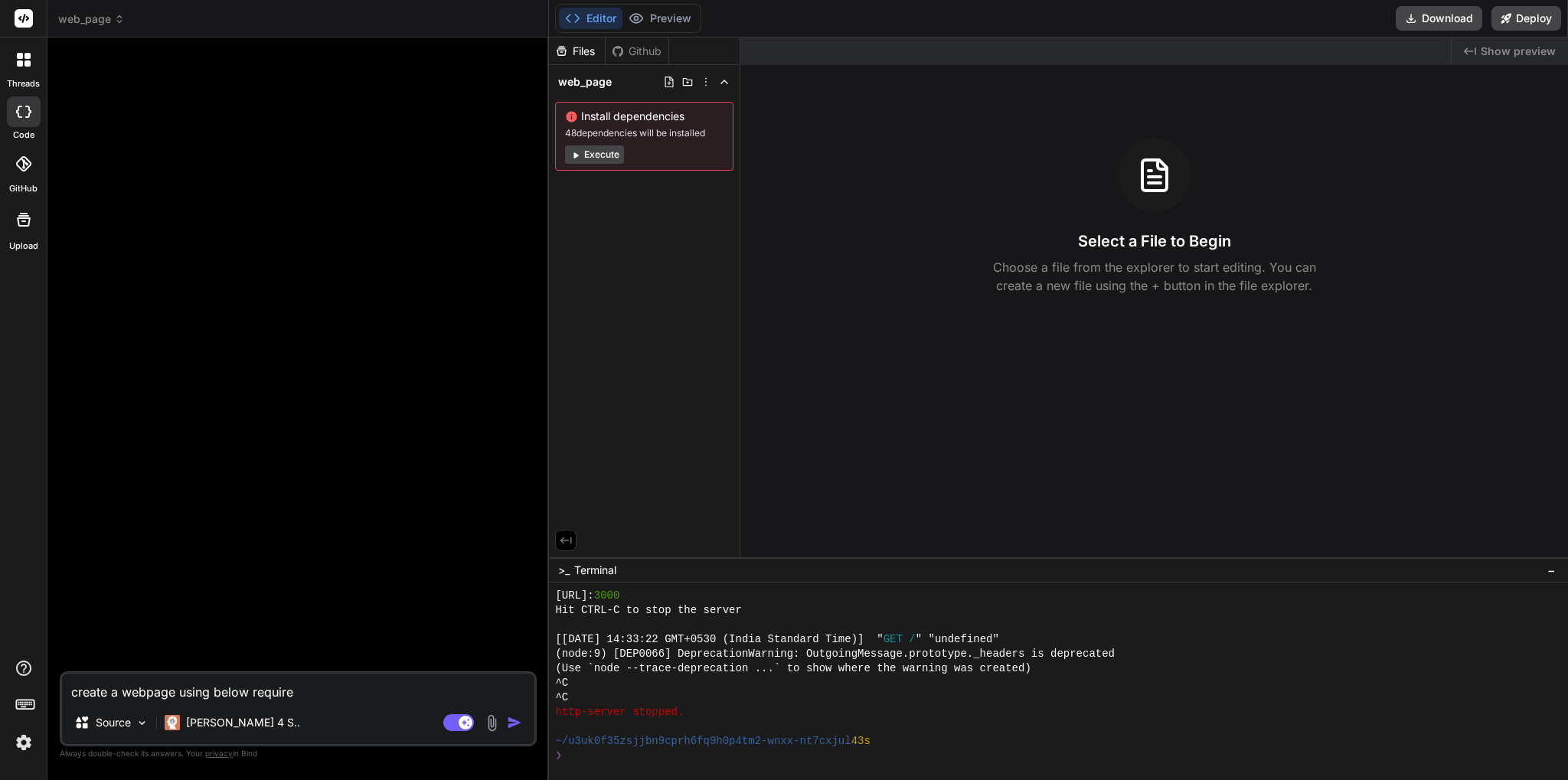
type textarea "x"
type textarea "create a webpage using below requireme"
type textarea "x"
type textarea "create a webpage using below requiremen"
type textarea "x"
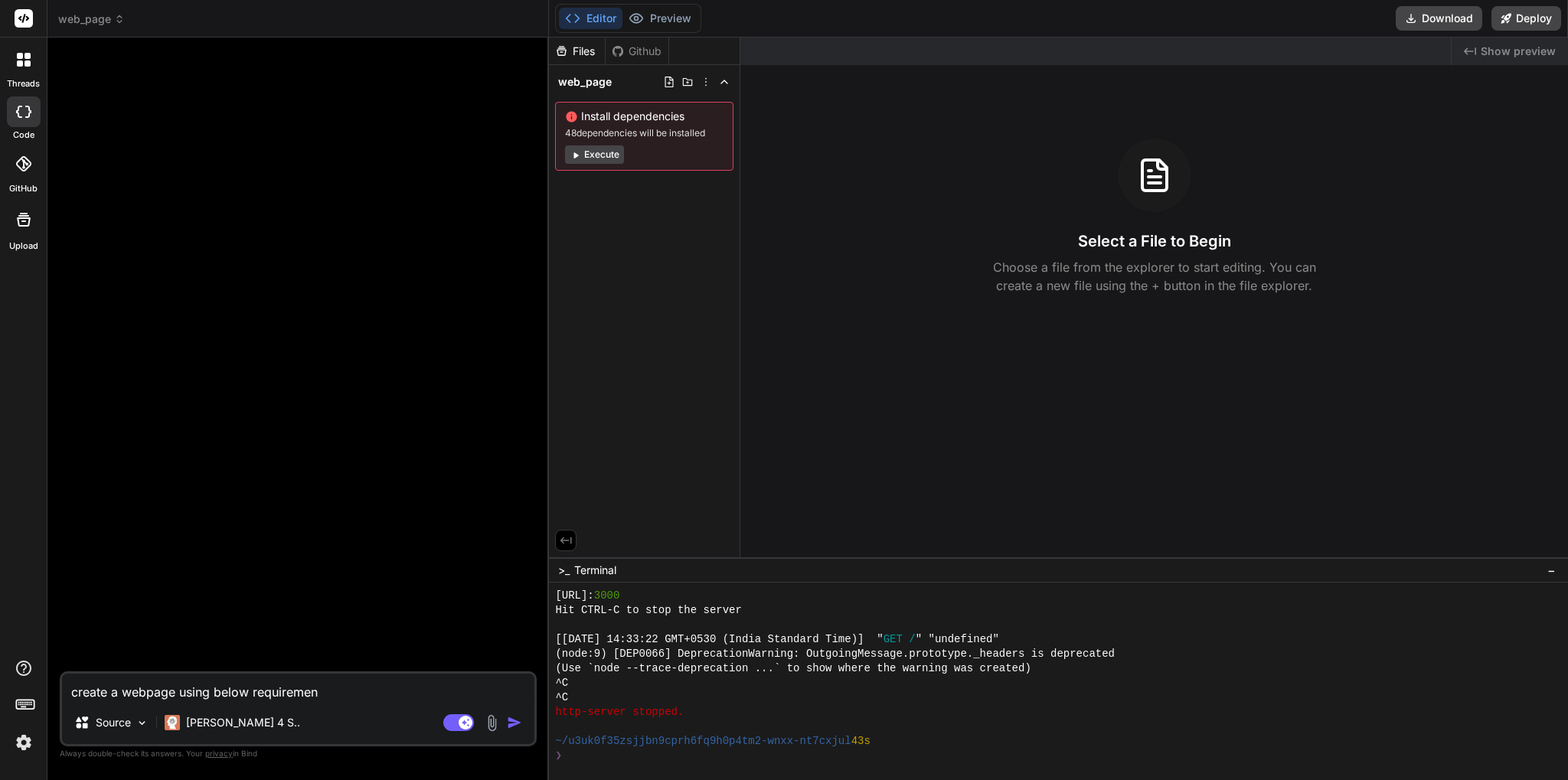
type textarea "create a webpage using below requirement"
type textarea "x"
type textarea "create a webpage using below requirements"
type textarea "x"
type textarea "create a webpage using below requirements"
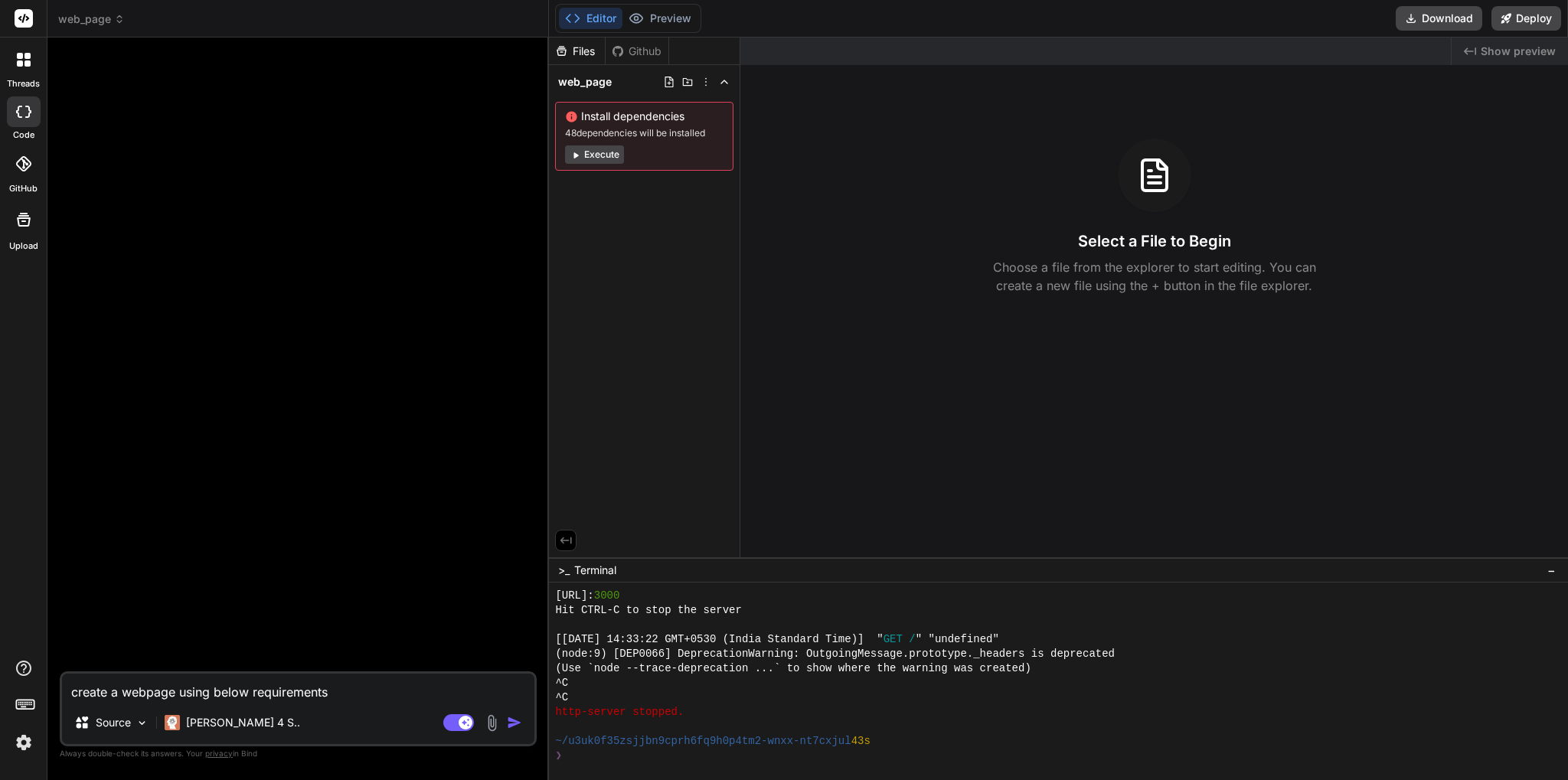
type textarea "x"
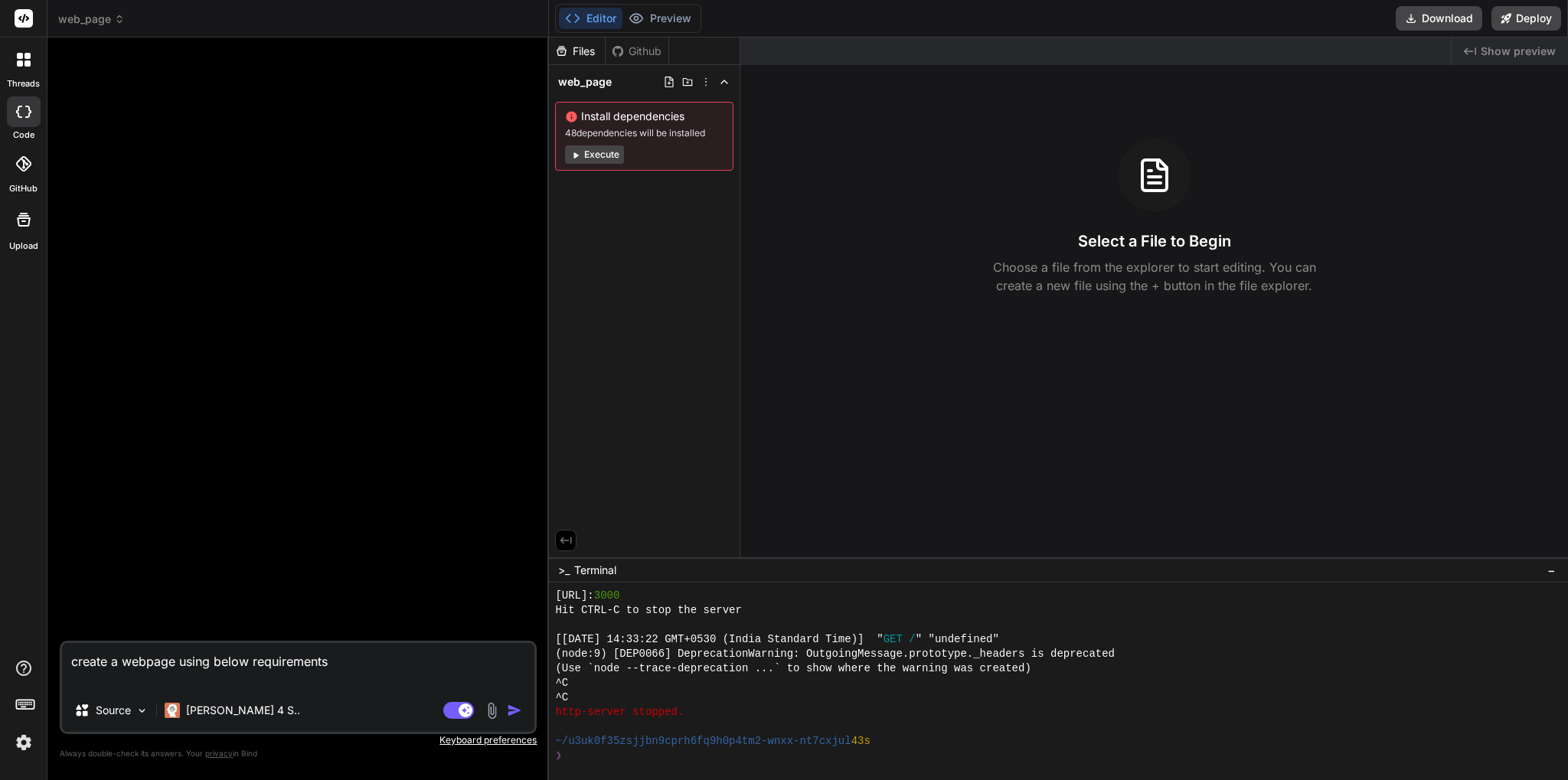
paste textarea "Website Structure (Essential Pages & Sections) 1. Home Page Hero section with h…"
type textarea "create a webpage using below requirements Website Structure (Essential Pages & …"
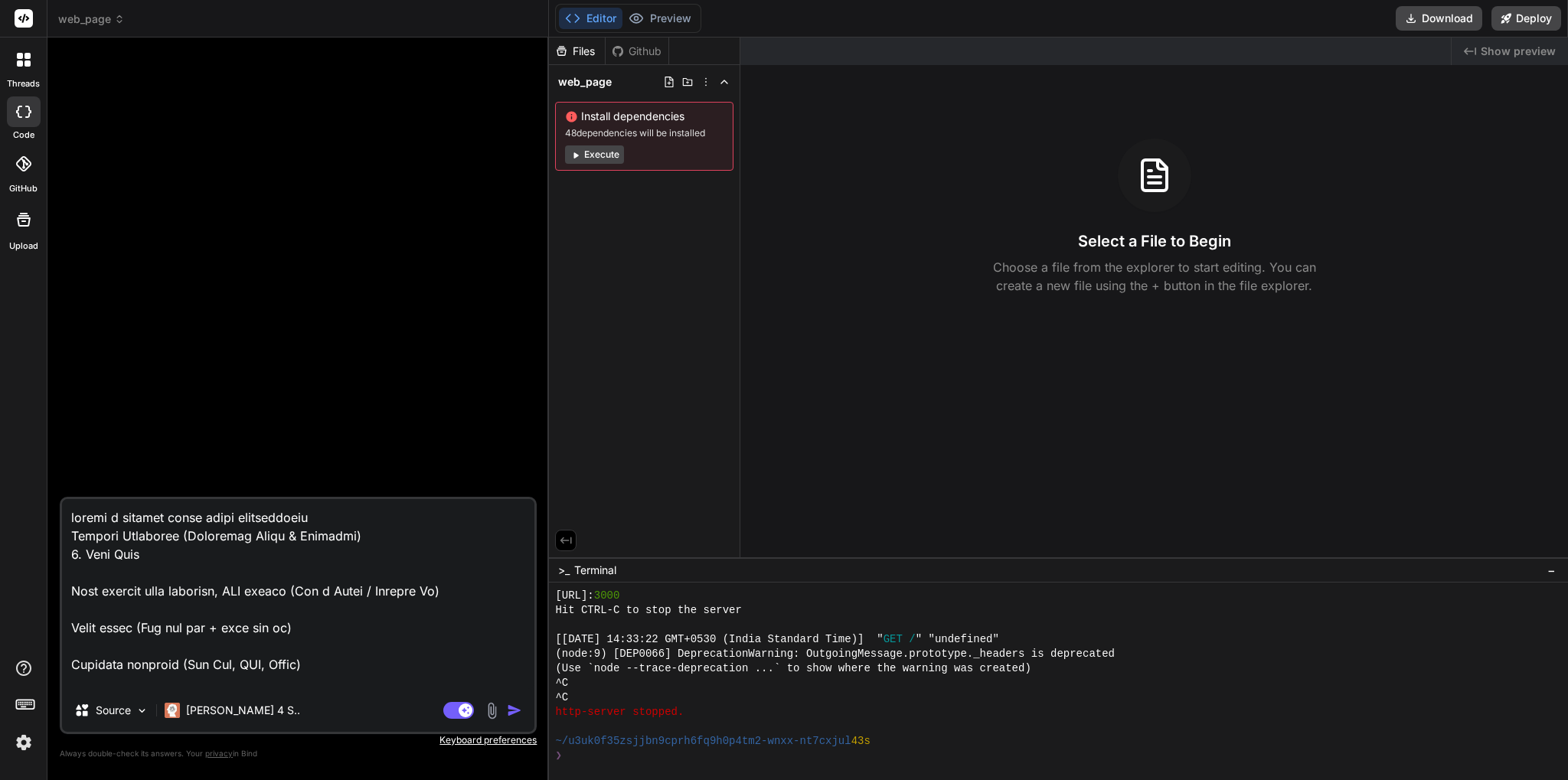
scroll to position [1232, 0]
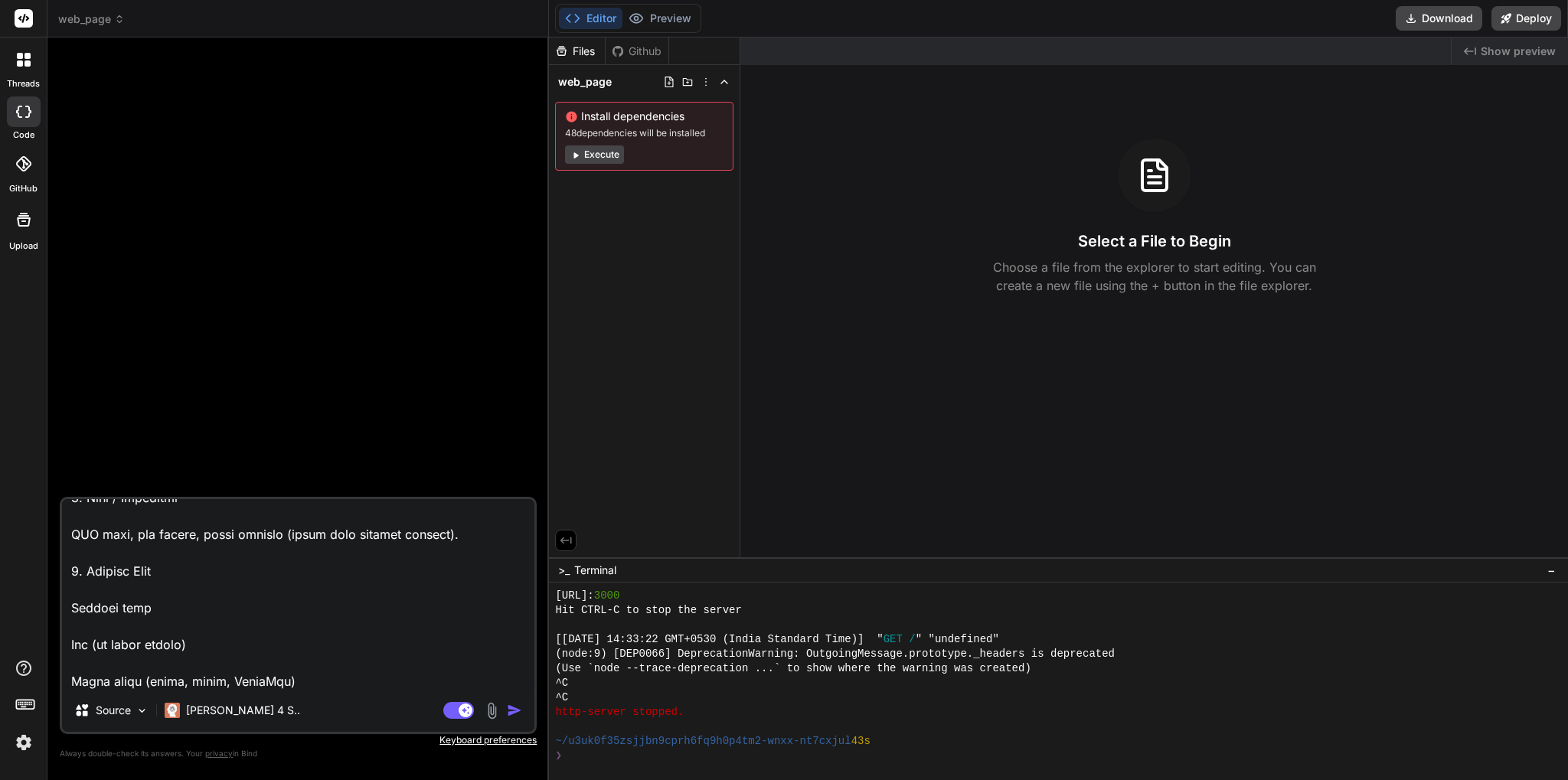
type textarea "x"
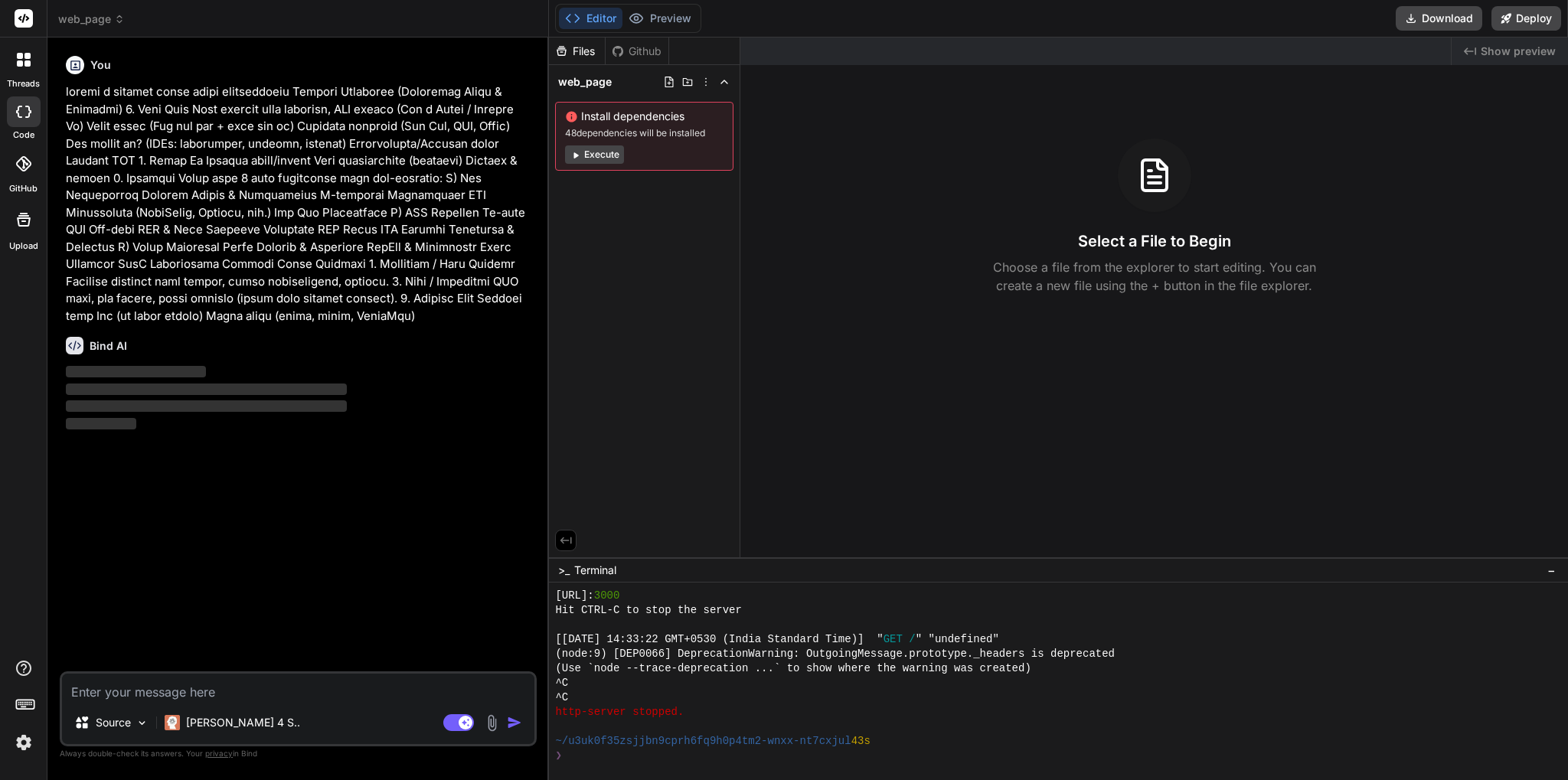
scroll to position [0, 0]
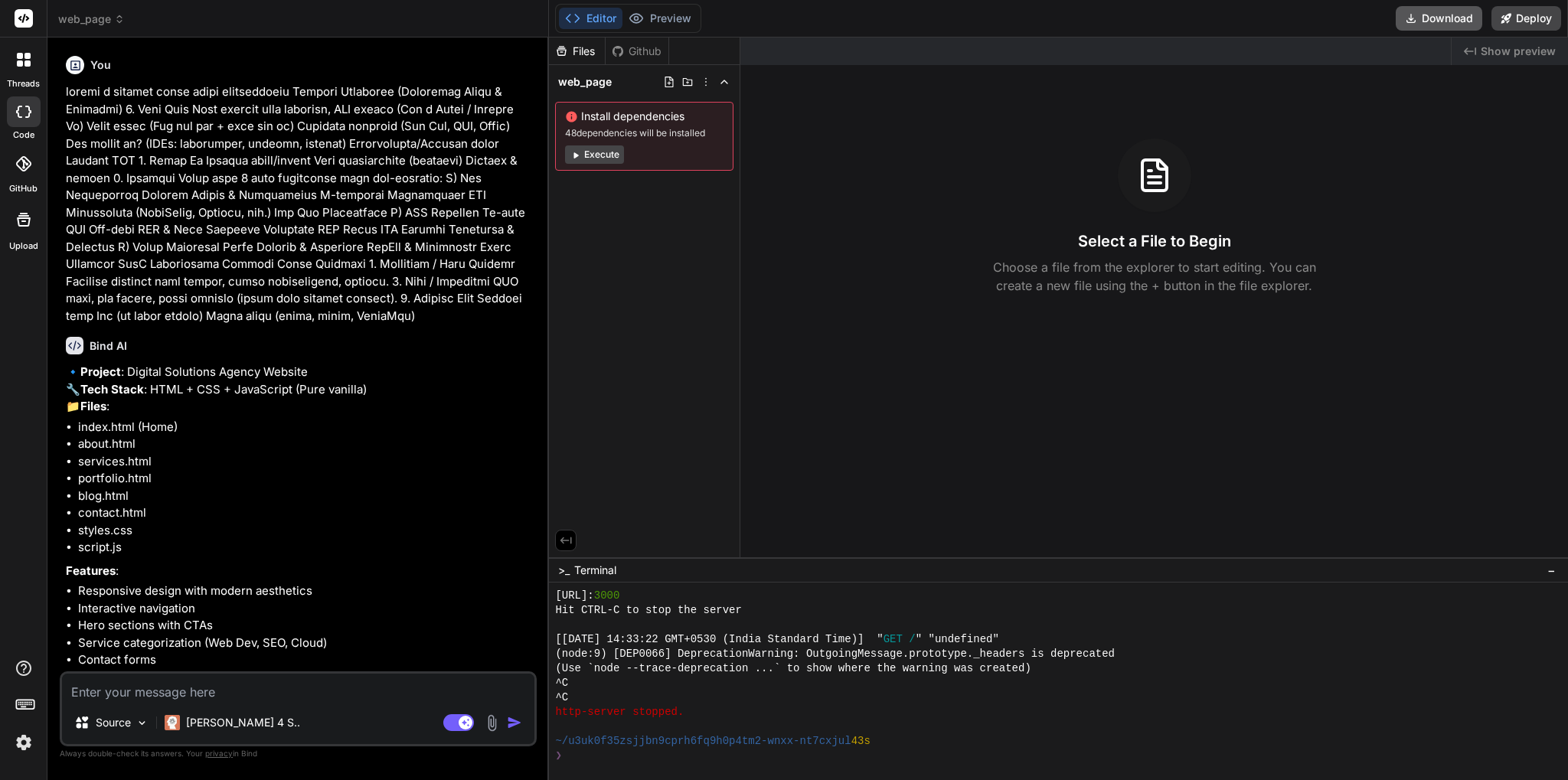
type textarea "x"
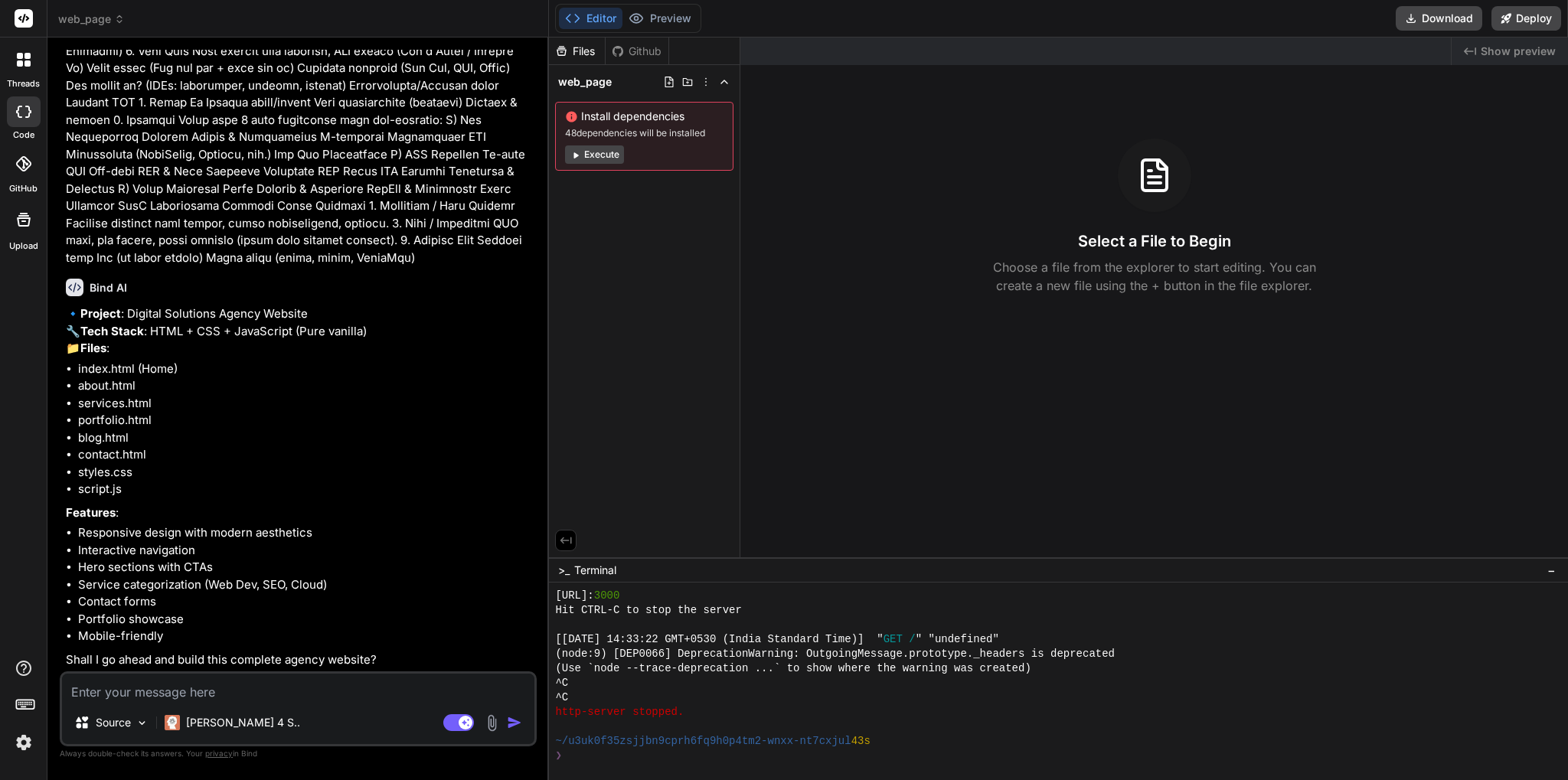
scroll to position [92, 0]
type textarea "y"
type textarea "x"
type textarea "ye"
type textarea "x"
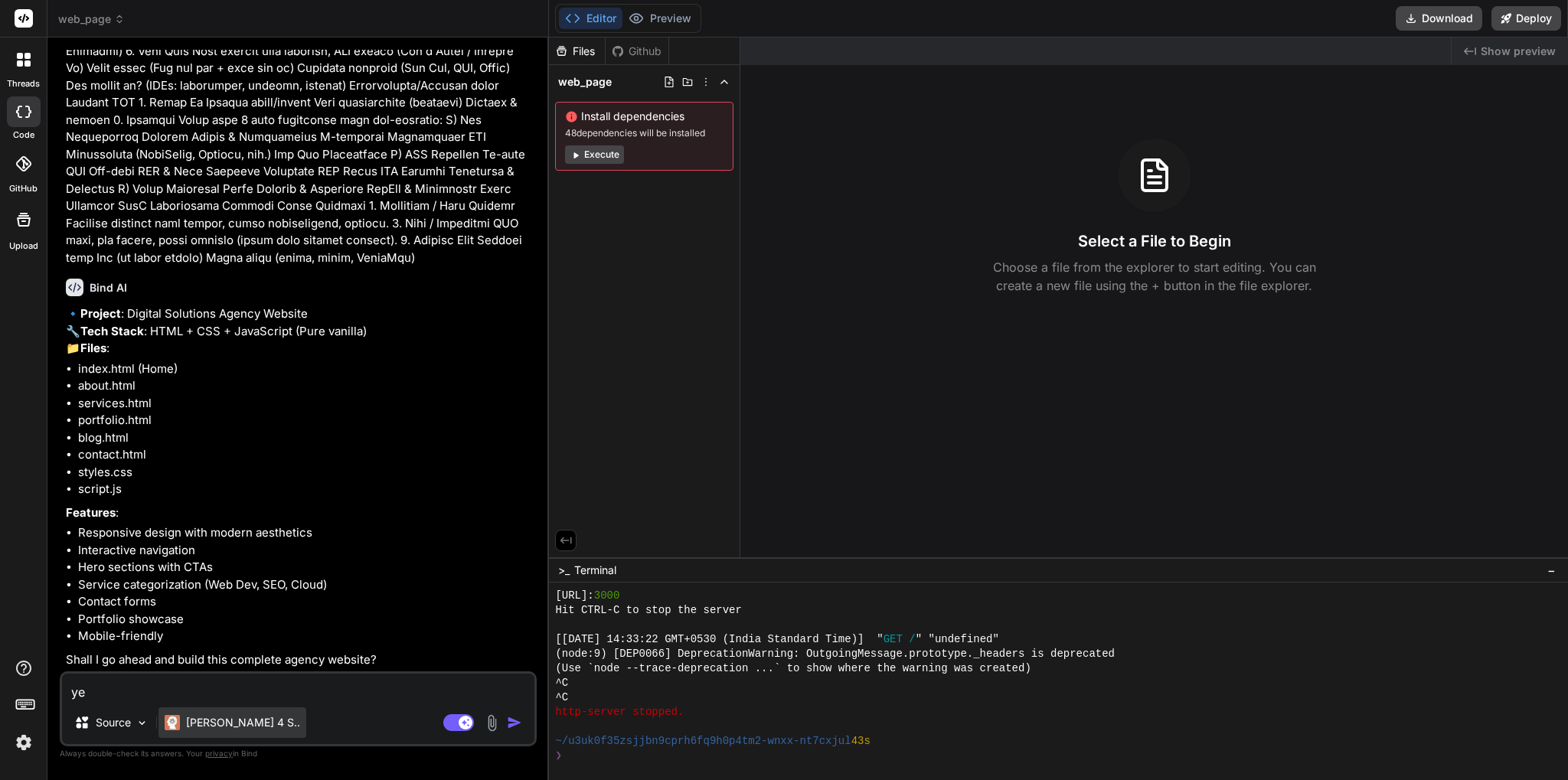
type textarea "yes"
type textarea "x"
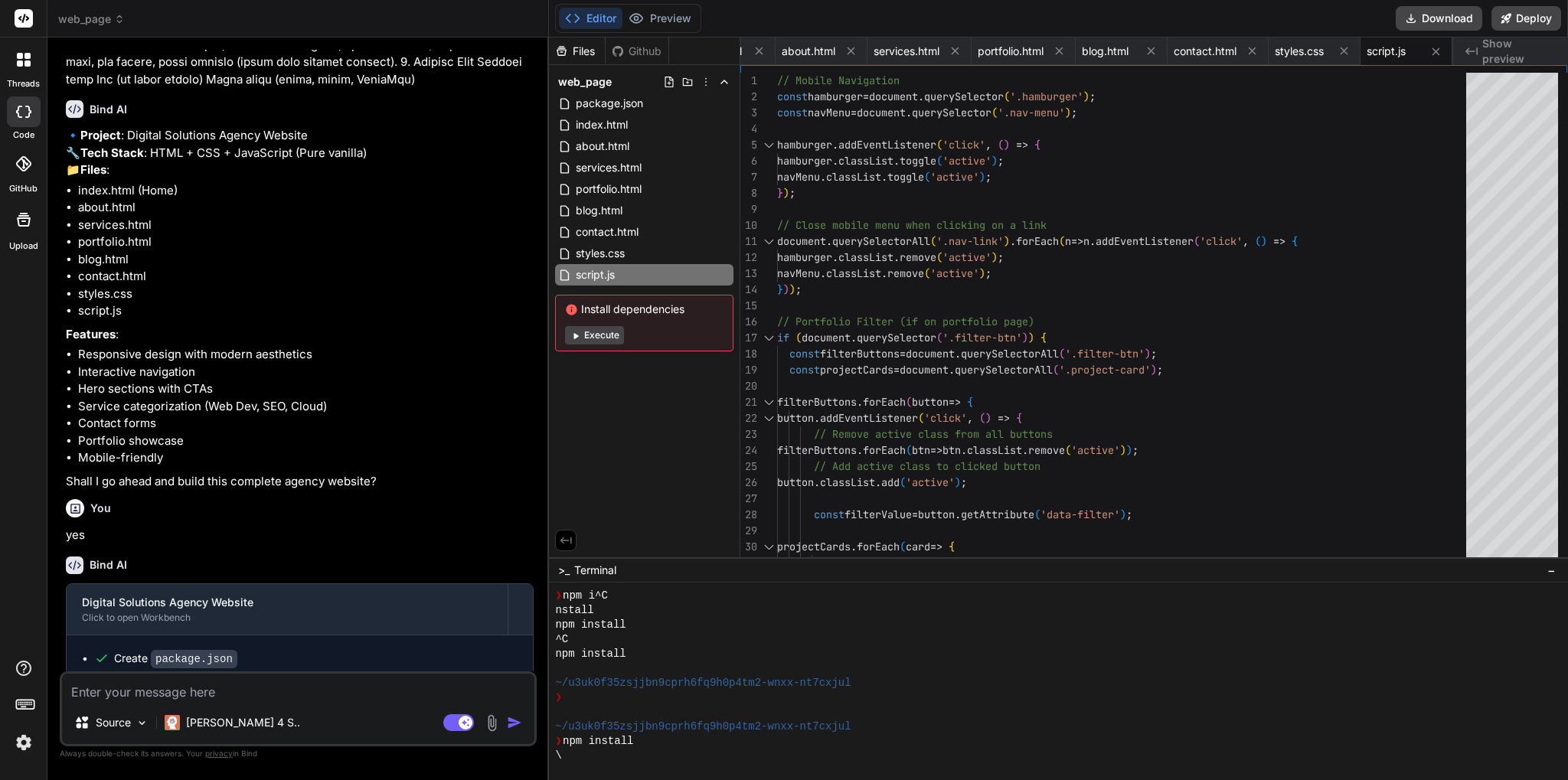
scroll to position [741, 0]
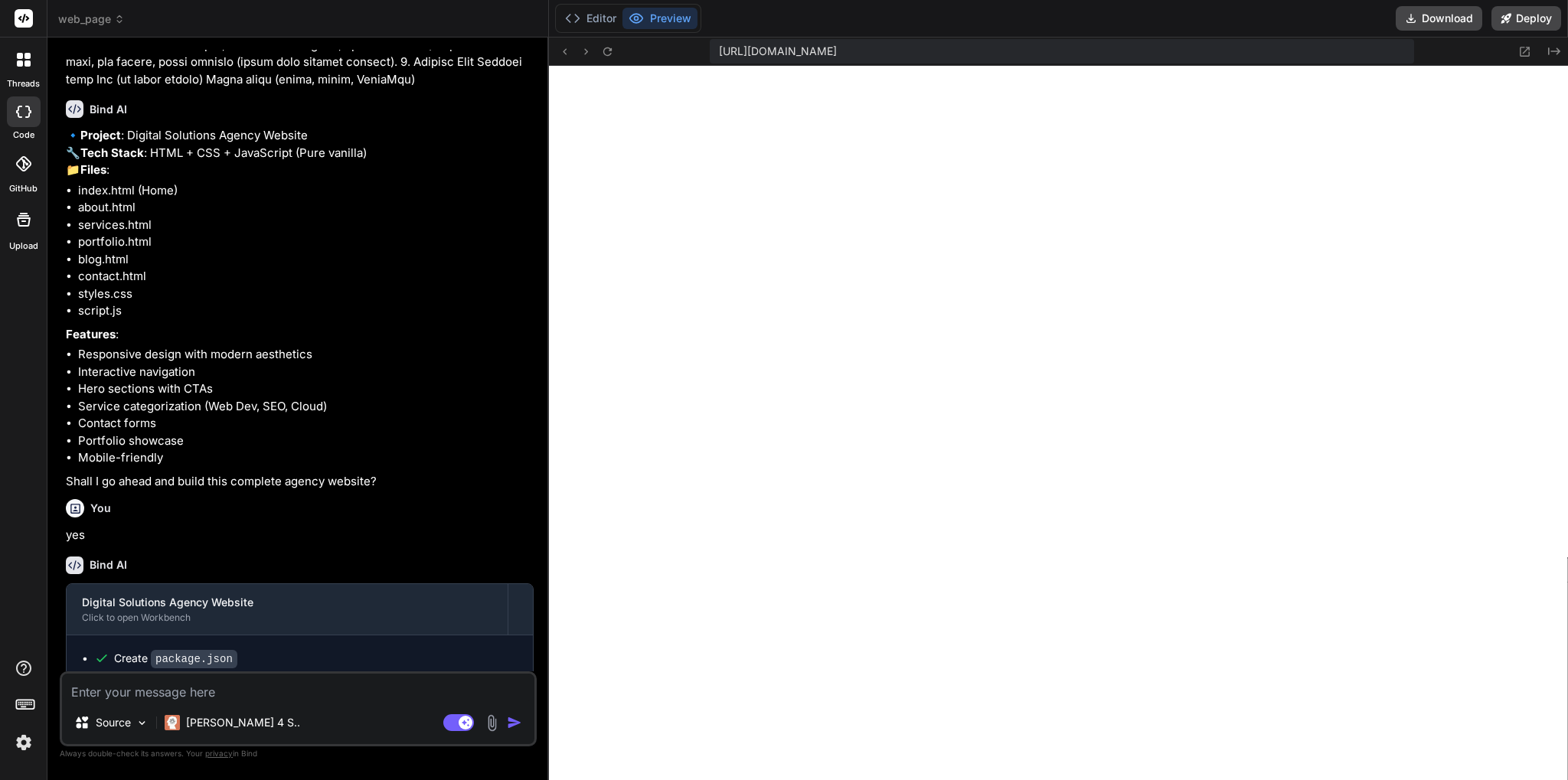
type textarea "x"
